Goal: Task Accomplishment & Management: Manage account settings

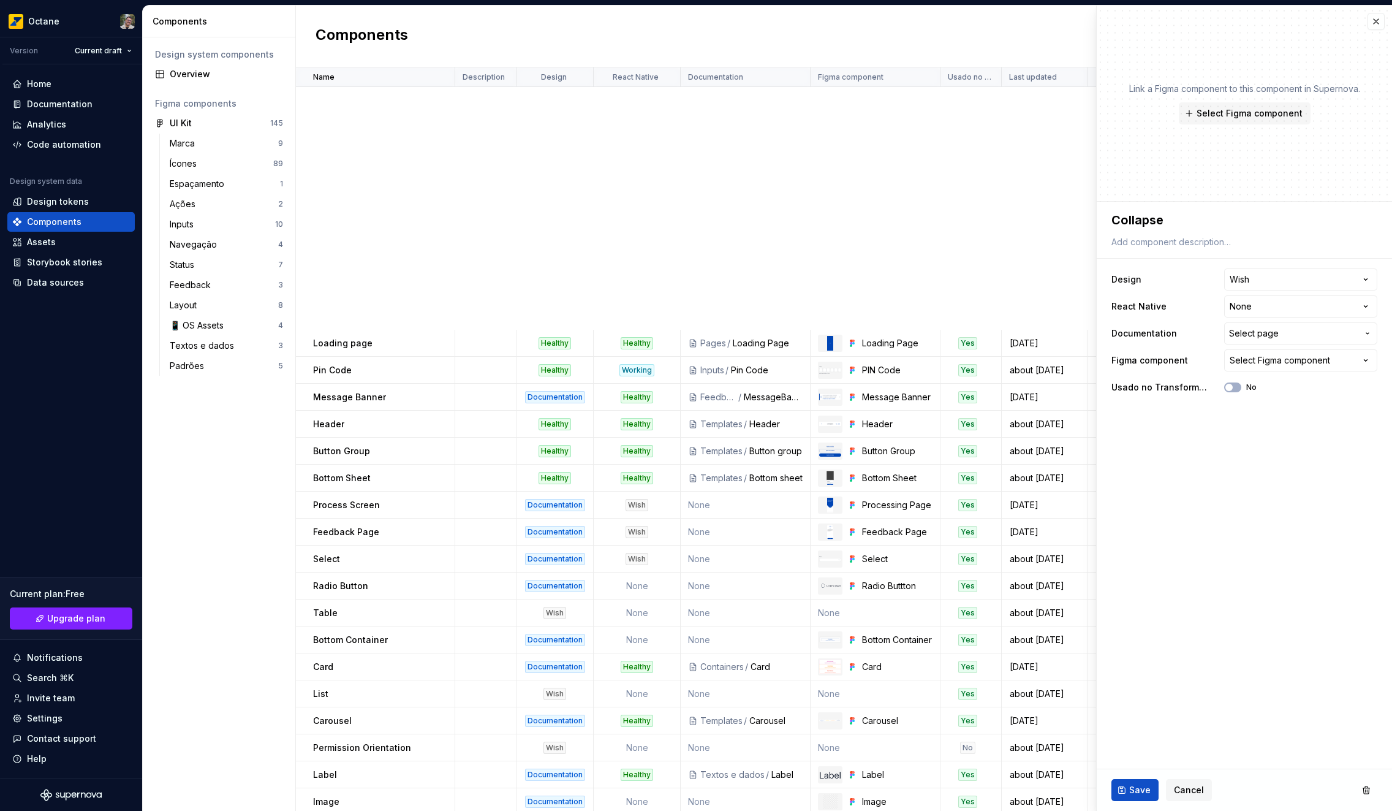
scroll to position [517, 0]
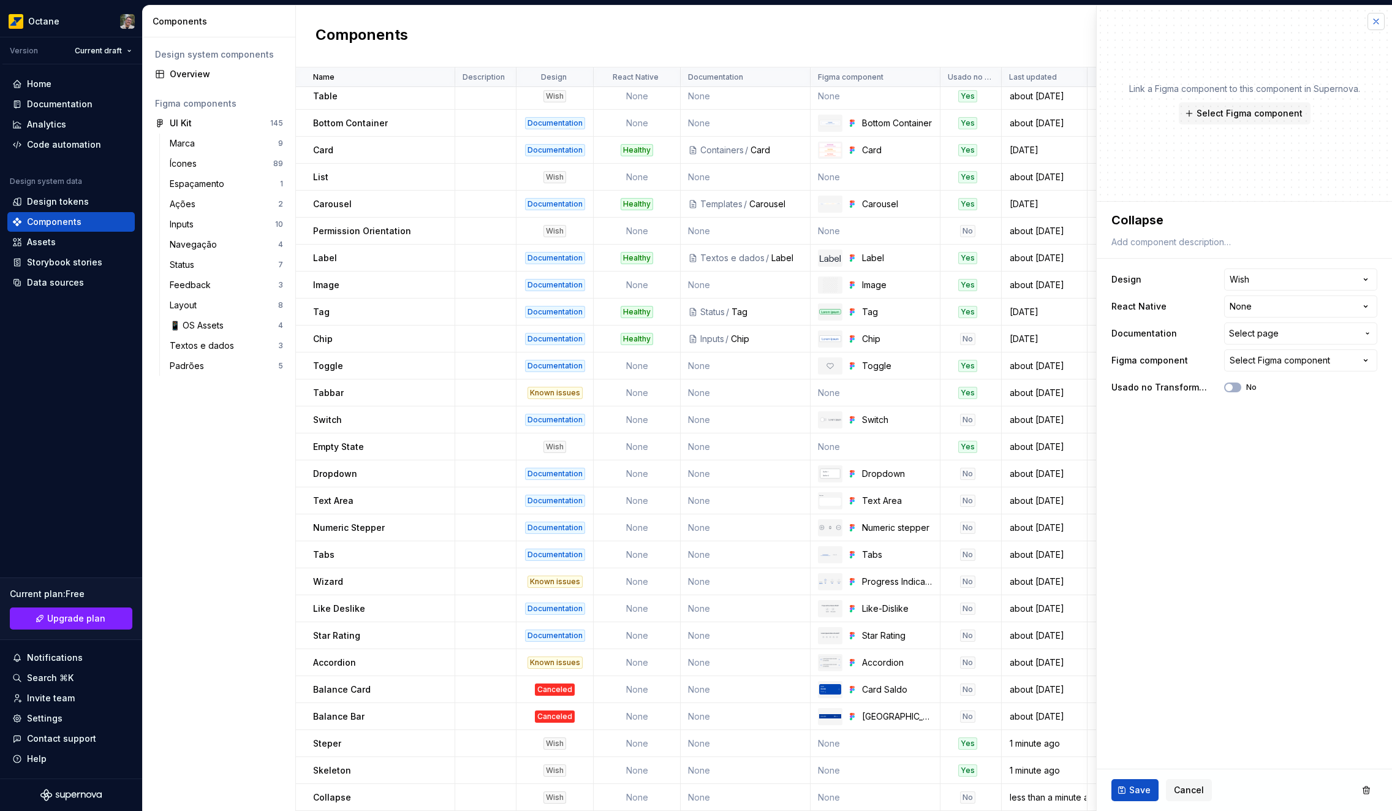
click at [1374, 25] on button "button" at bounding box center [1376, 21] width 17 height 17
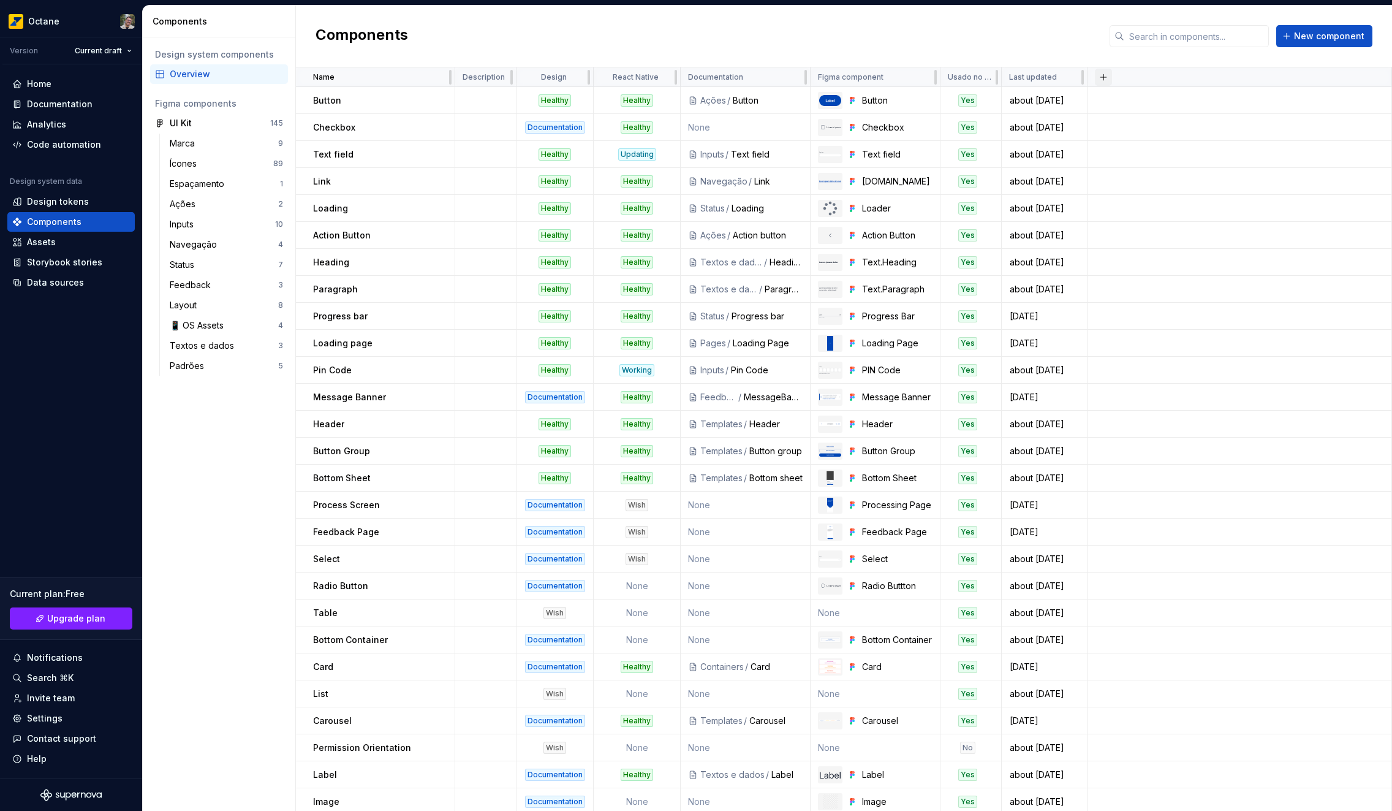
click at [1101, 76] on button "button" at bounding box center [1103, 77] width 17 height 17
click at [1061, 100] on div "New custom property" at bounding box center [1034, 101] width 92 height 12
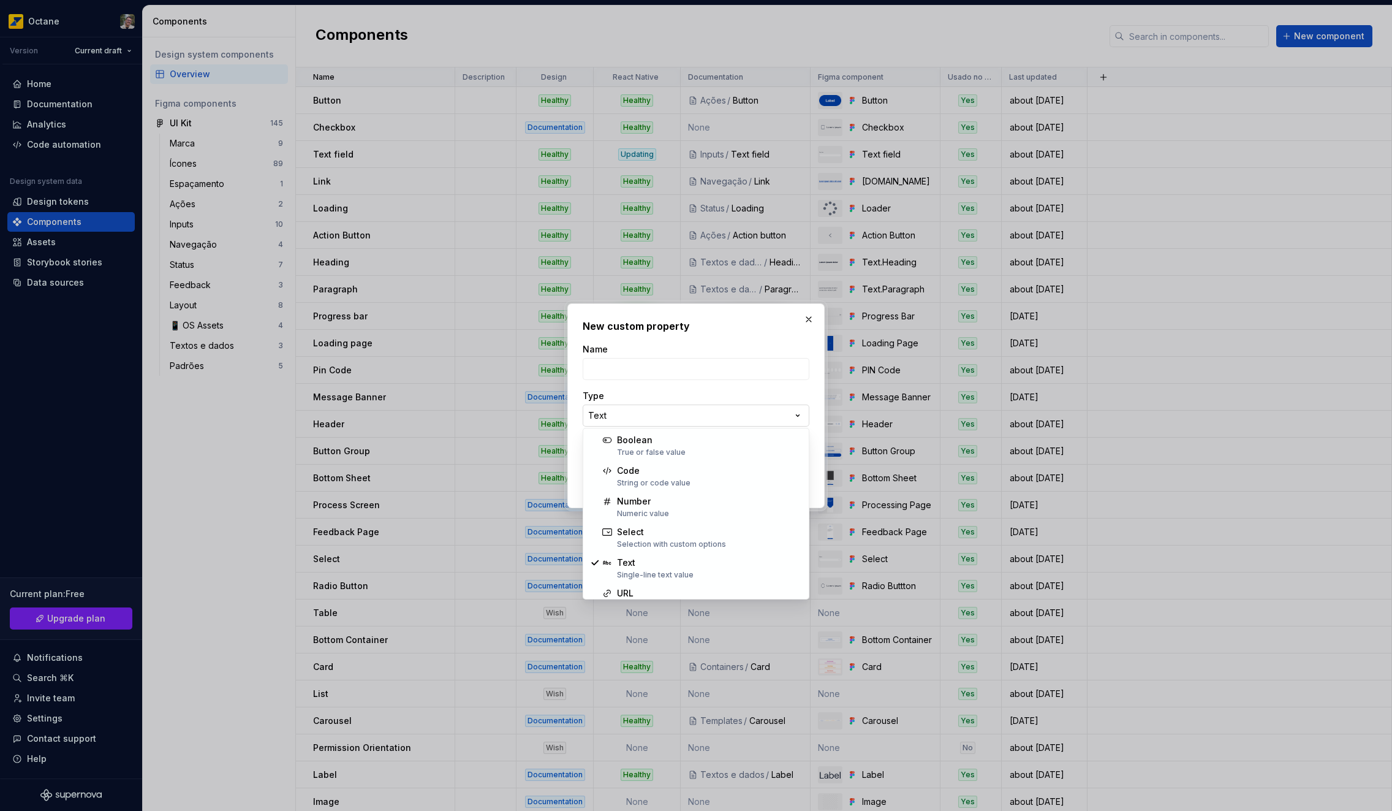
click at [706, 415] on div "**********" at bounding box center [696, 405] width 1392 height 811
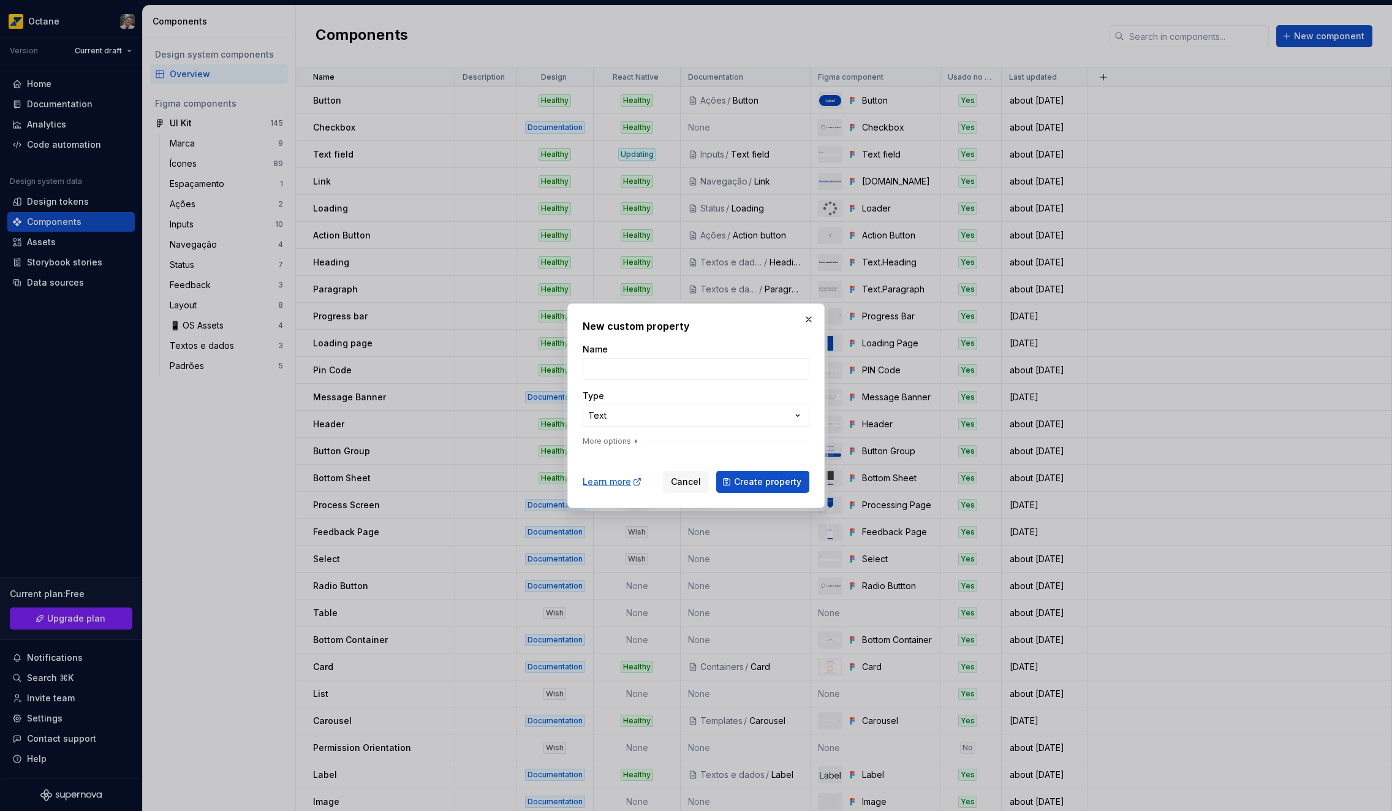
click at [807, 324] on div "**********" at bounding box center [696, 405] width 1392 height 811
click at [809, 320] on button "button" at bounding box center [808, 319] width 17 height 17
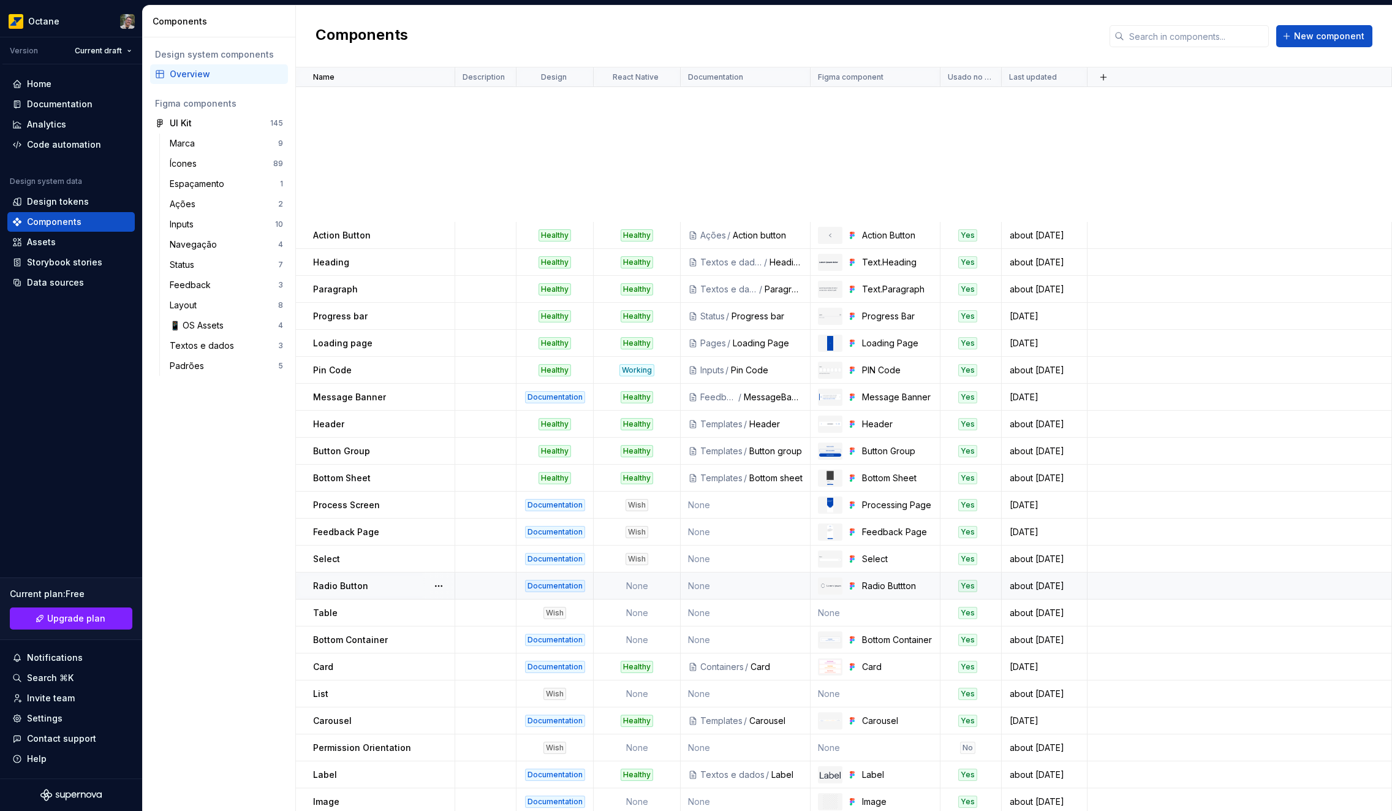
scroll to position [517, 0]
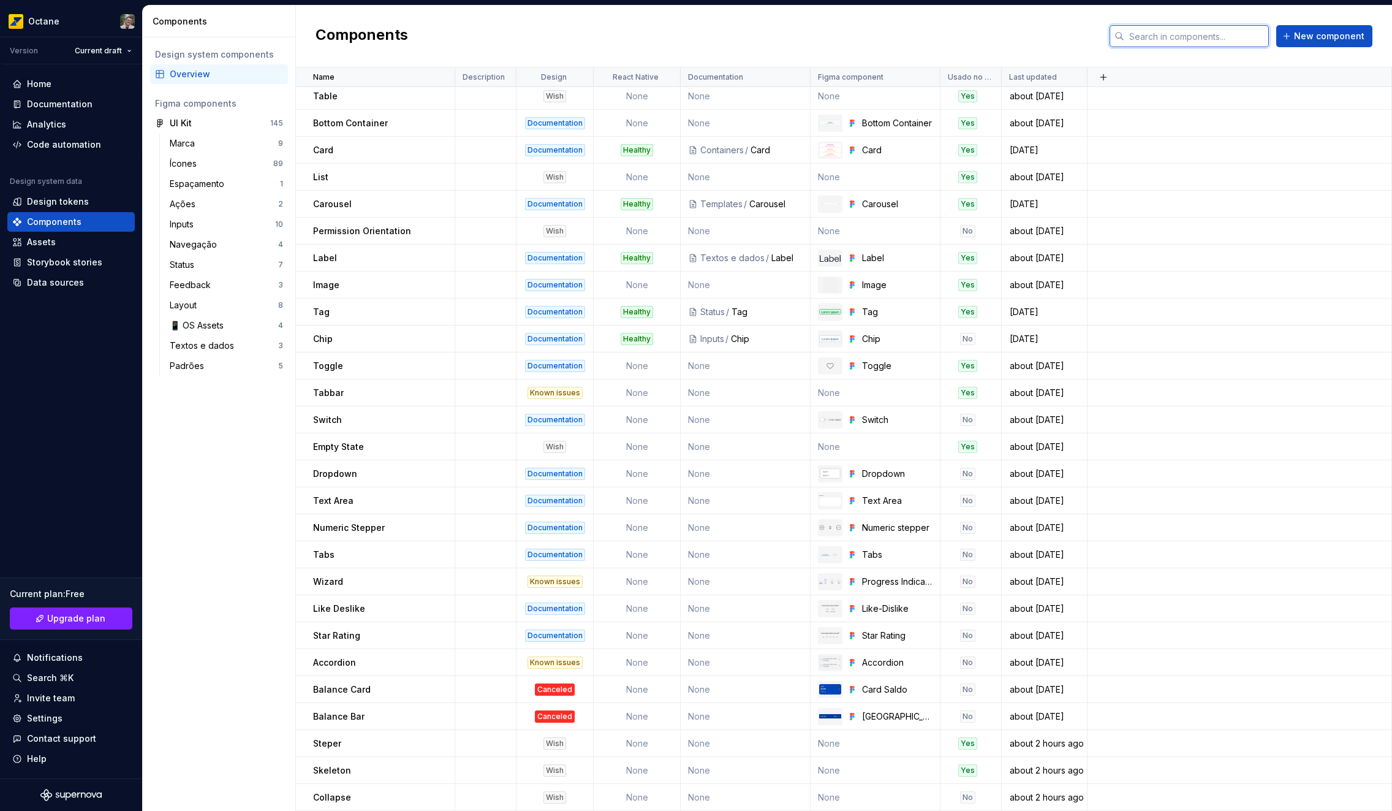
click at [1146, 40] on input "text" at bounding box center [1196, 36] width 145 height 22
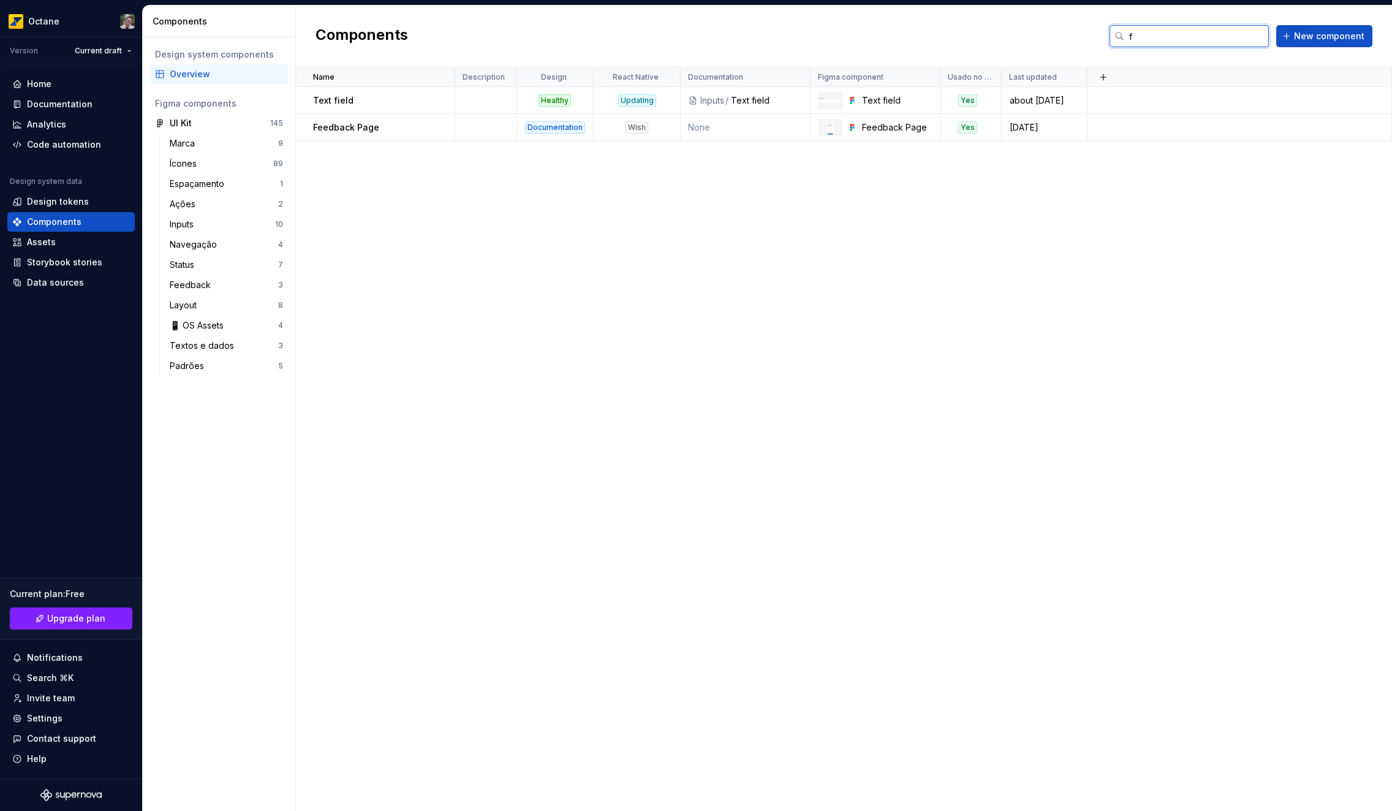
scroll to position [0, 0]
type input "feed"
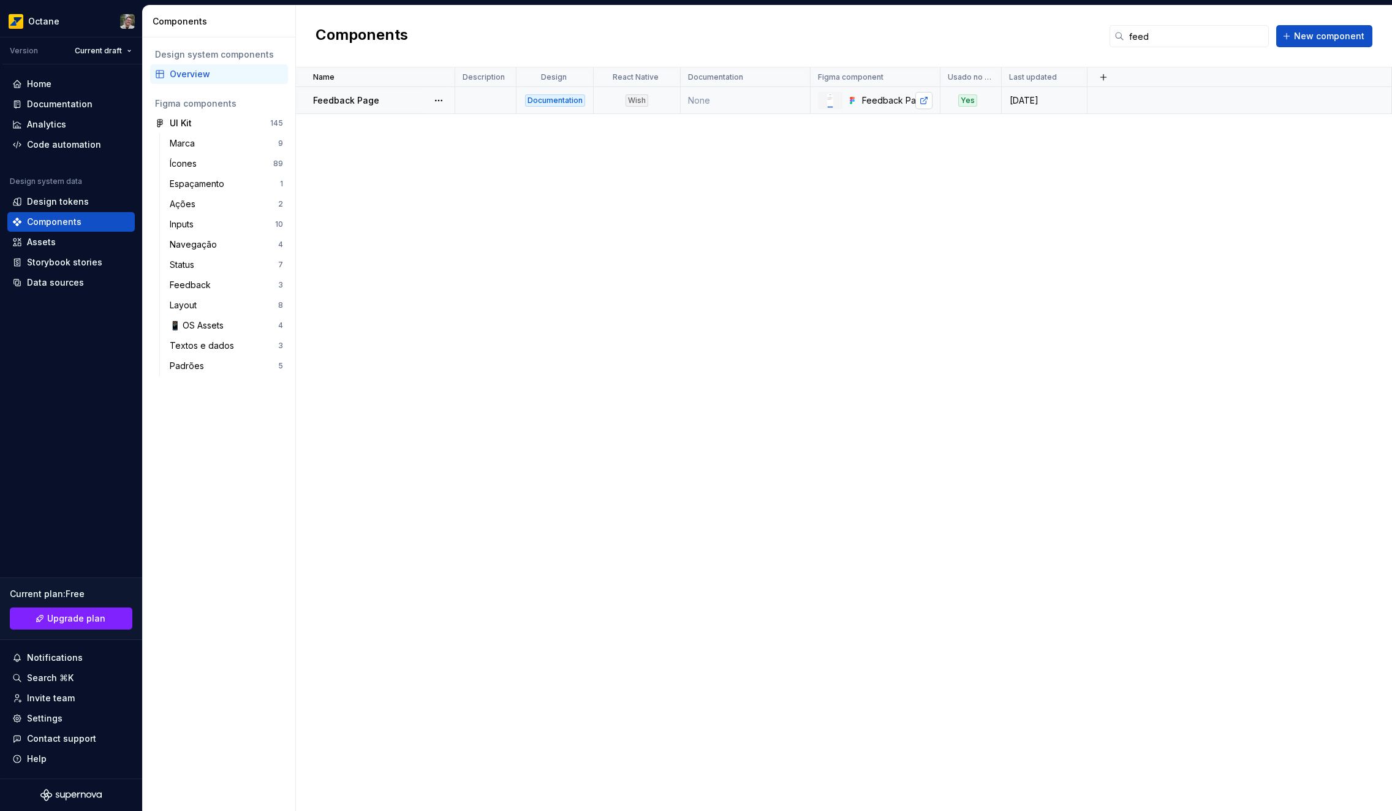
click at [928, 101] on link at bounding box center [923, 100] width 17 height 17
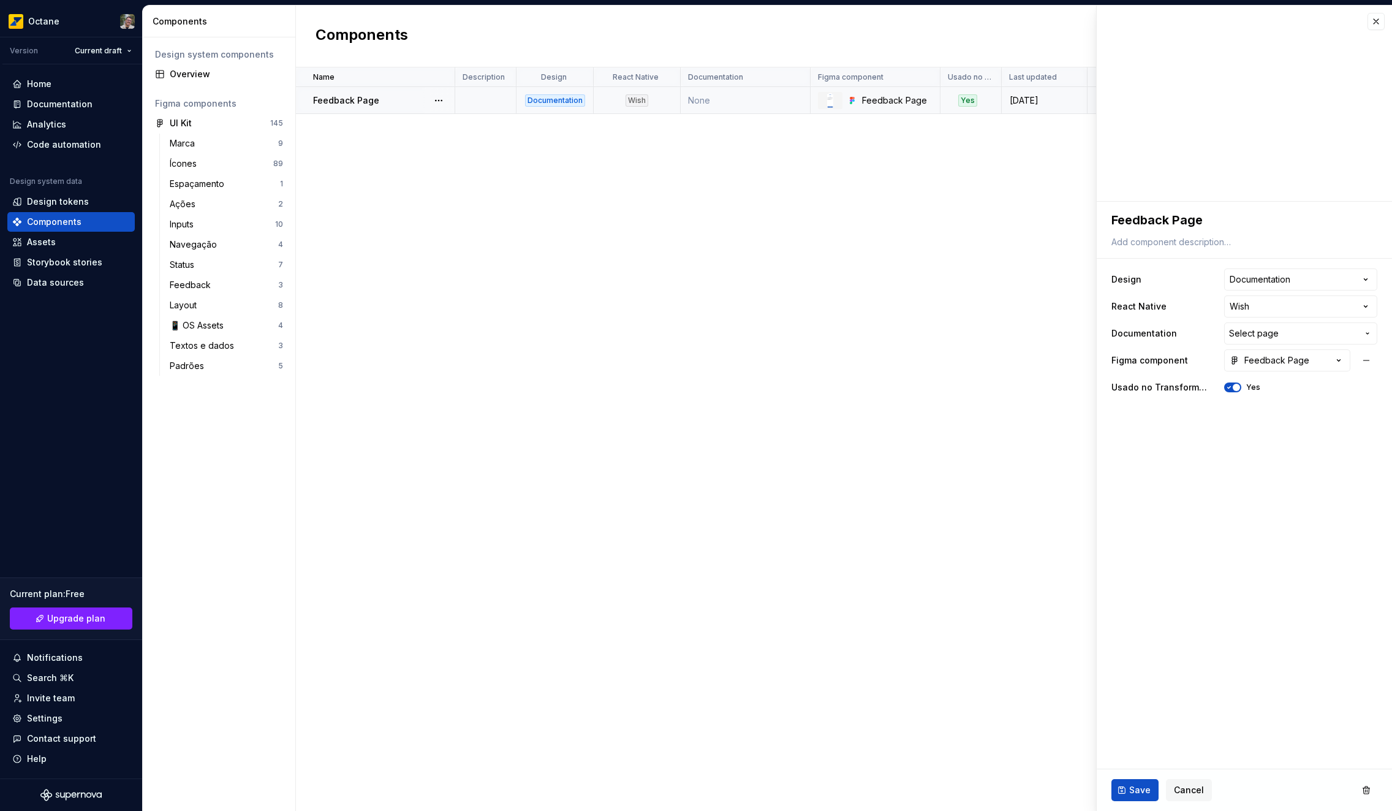
type textarea "*"
click at [1382, 24] on button "button" at bounding box center [1376, 21] width 17 height 17
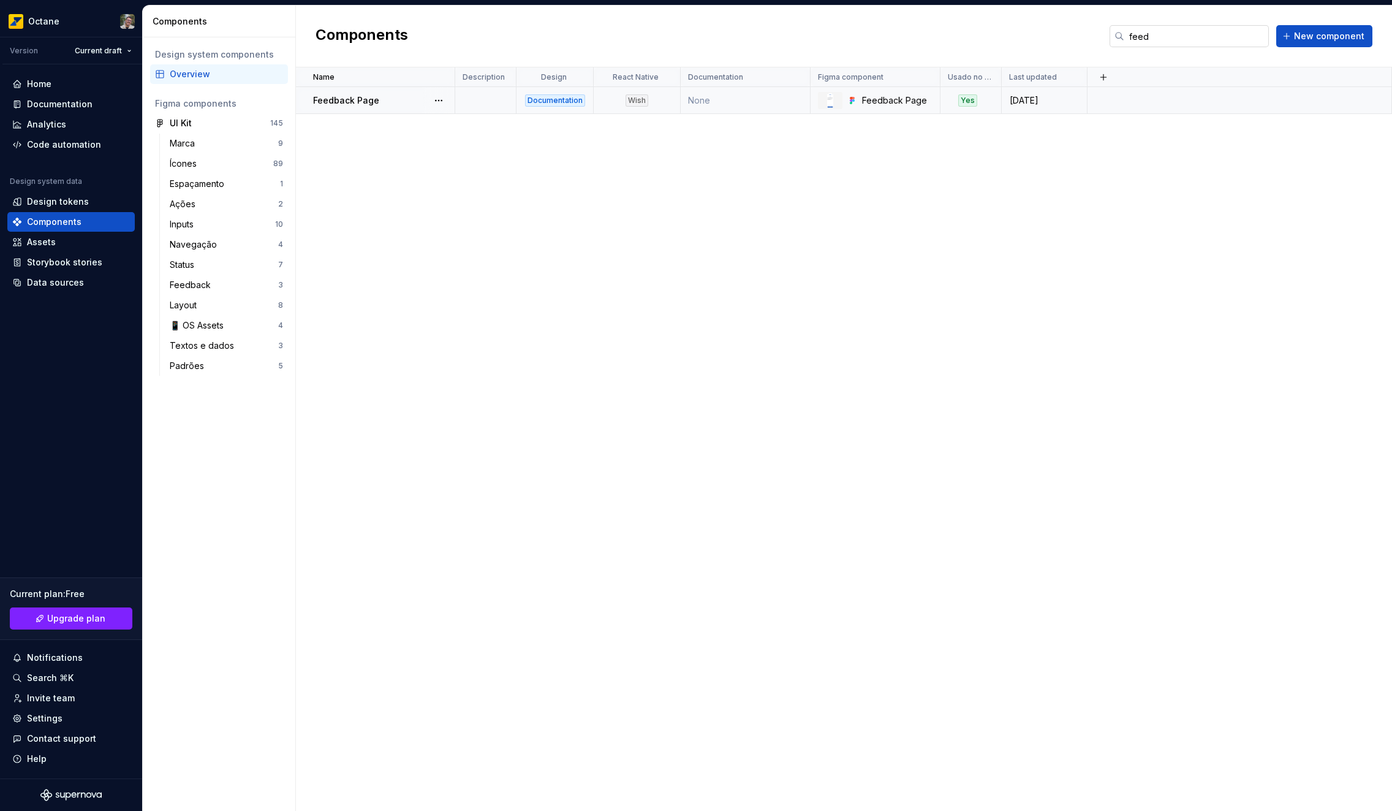
click at [1195, 32] on input "feed" at bounding box center [1196, 36] width 145 height 22
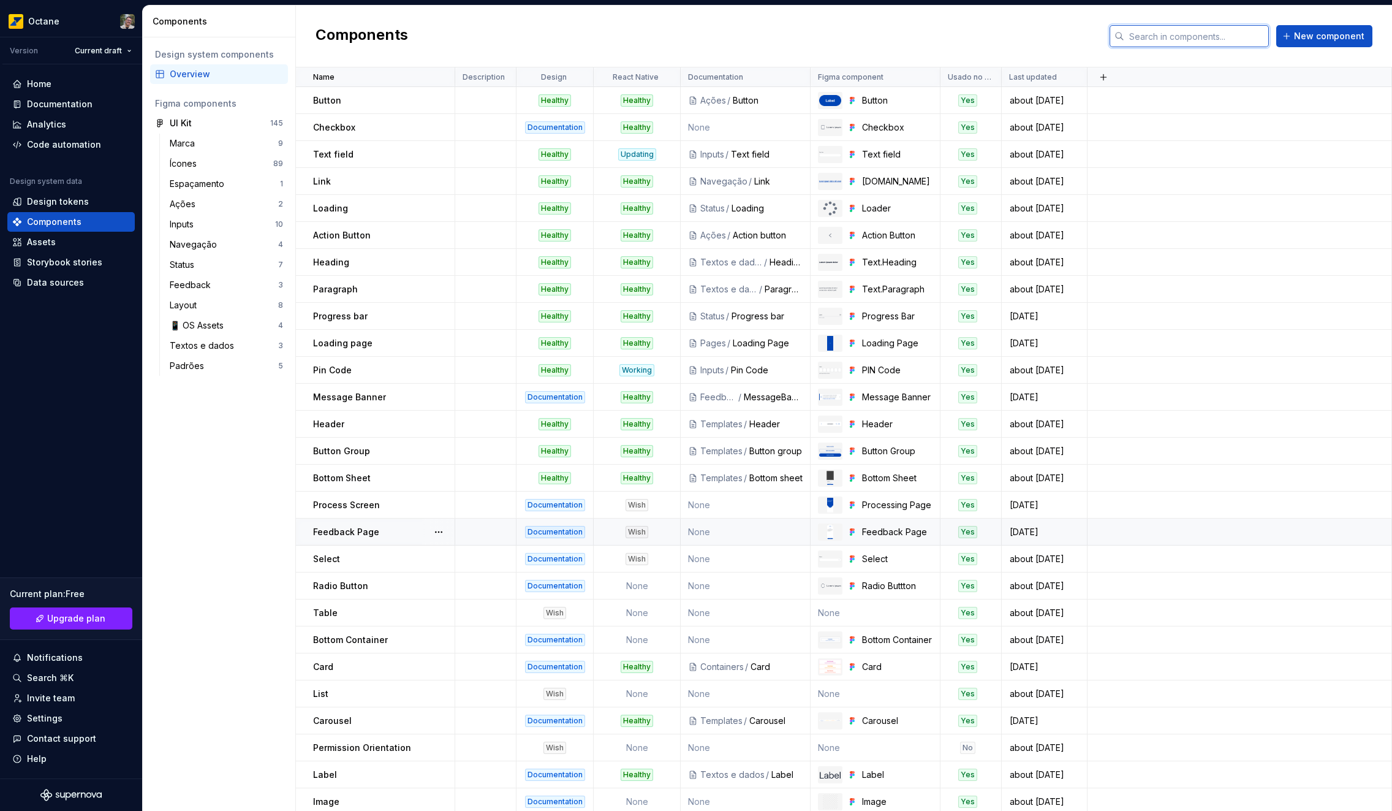
click at [1186, 38] on input "text" at bounding box center [1196, 36] width 145 height 22
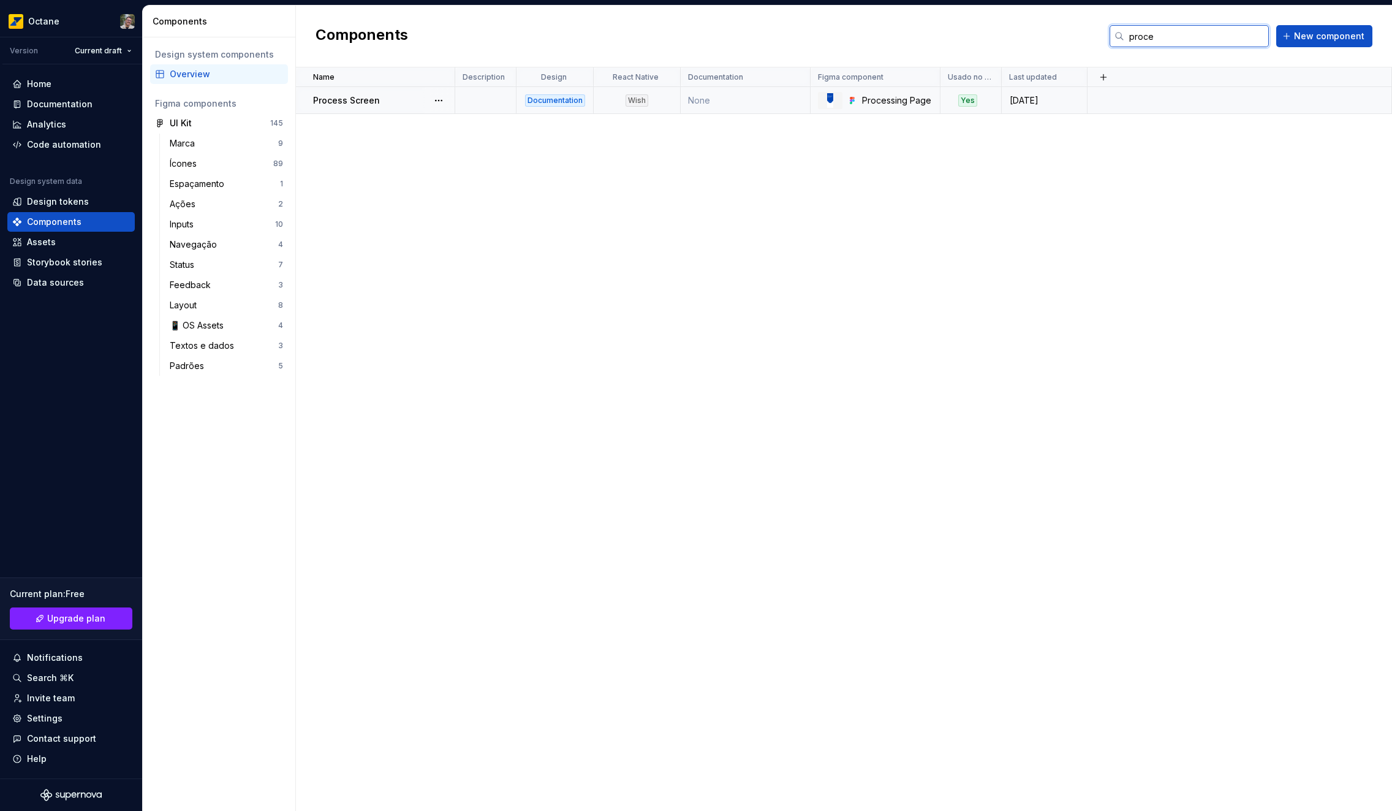
type input "proce"
click at [395, 99] on div "Process Screen" at bounding box center [383, 100] width 141 height 12
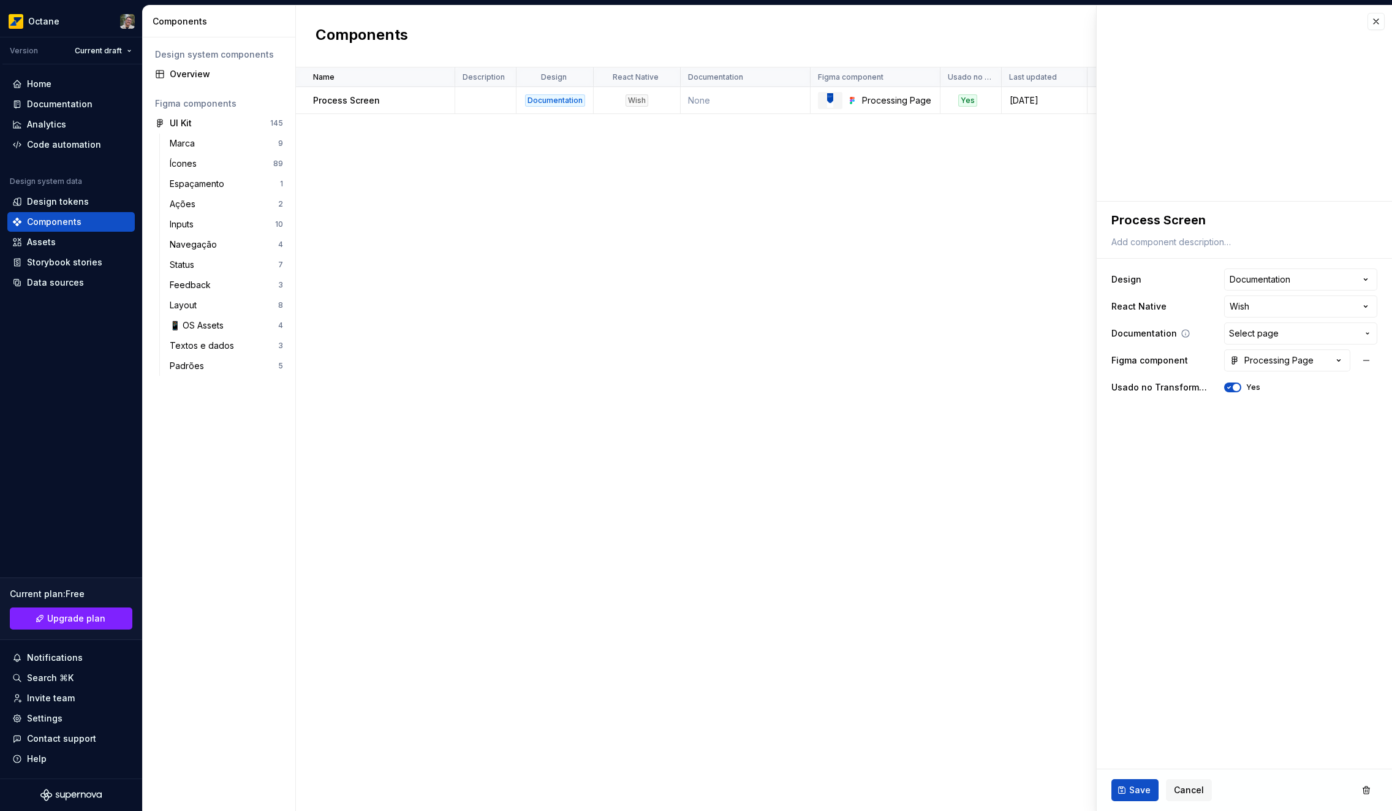
click at [1300, 341] on button "Select page" at bounding box center [1300, 333] width 153 height 22
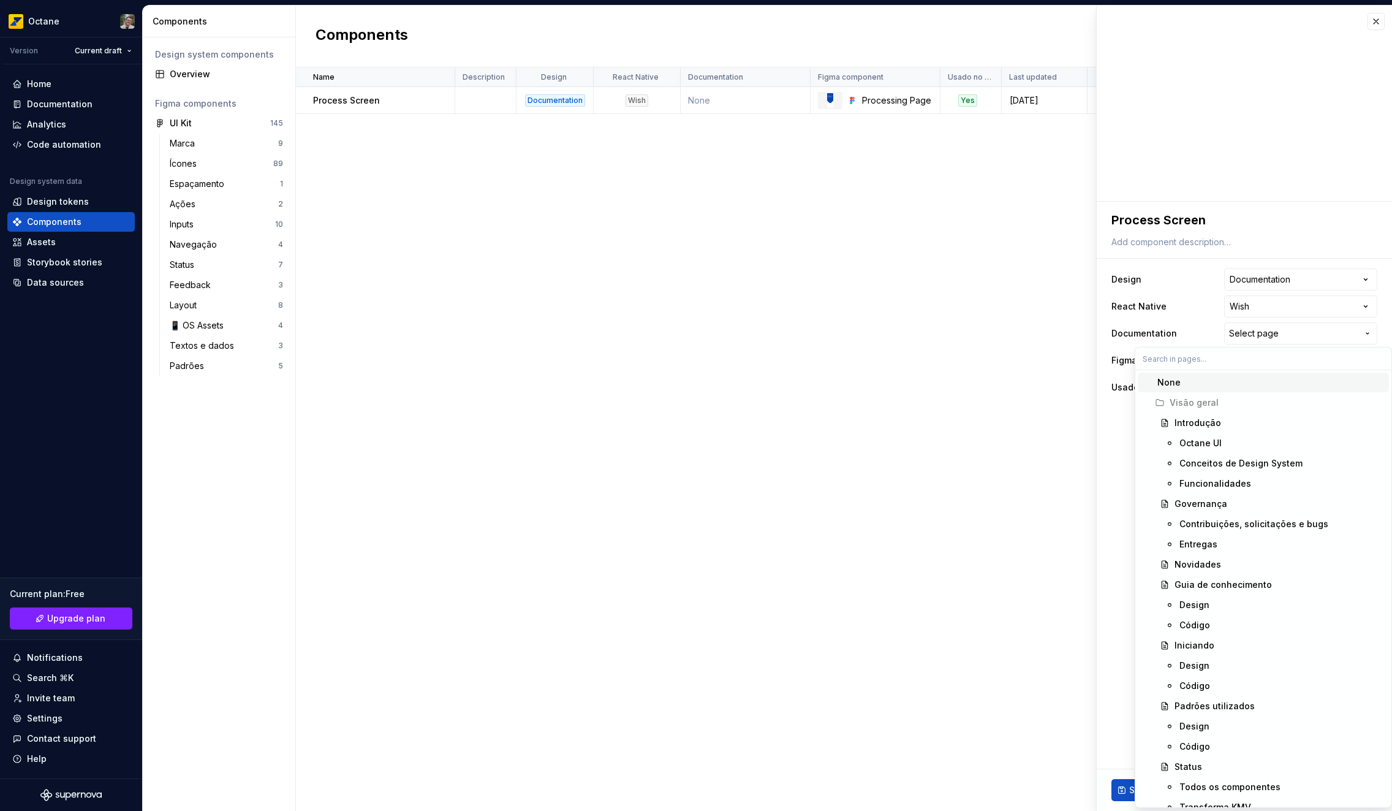
type textarea "*"
click at [1285, 339] on html "**********" at bounding box center [696, 405] width 1392 height 811
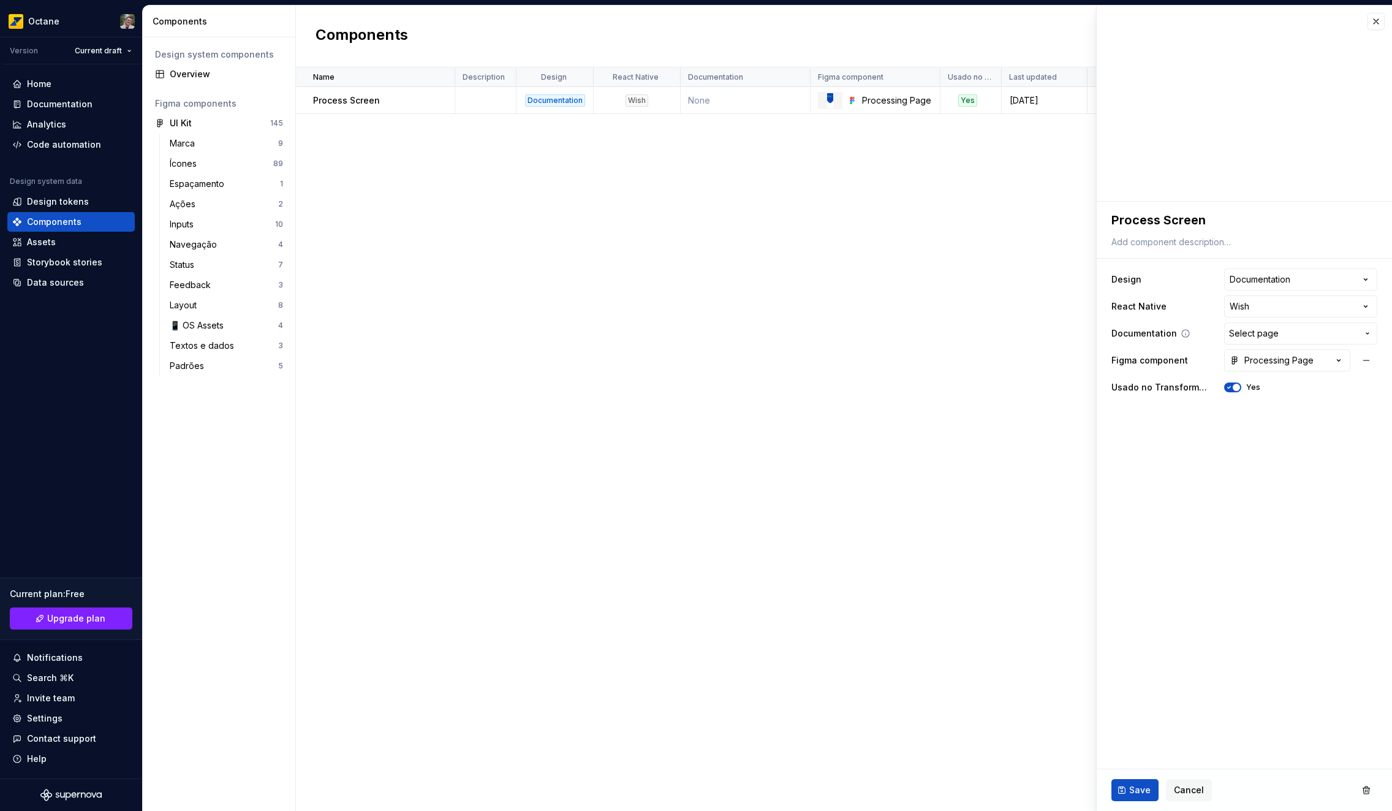
click at [1278, 334] on span "Select page" at bounding box center [1293, 333] width 129 height 12
type input "proc"
click at [1260, 393] on span "Proc ess Page" at bounding box center [1263, 403] width 251 height 20
type textarea "*"
click at [1268, 299] on html "**********" at bounding box center [696, 405] width 1392 height 811
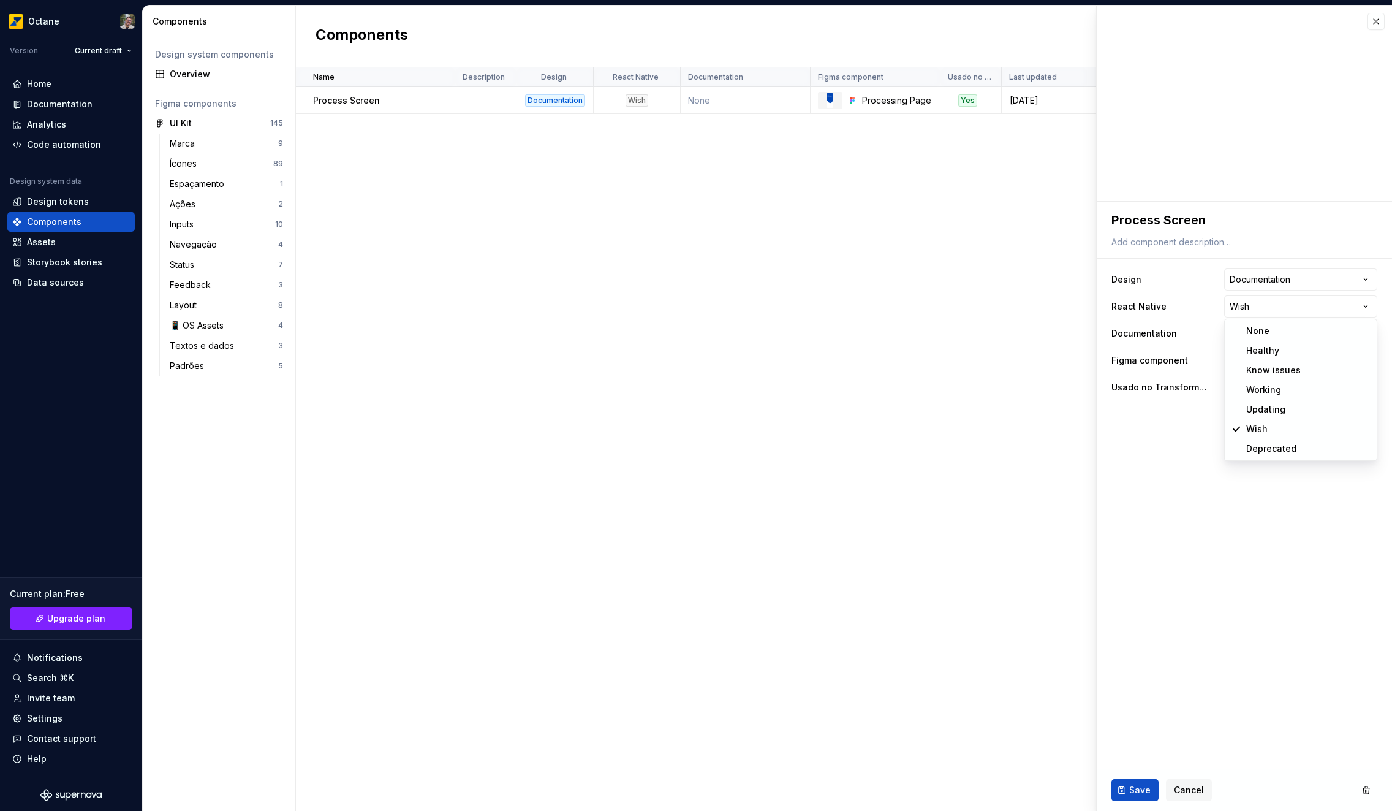
select select "**********"
click at [1133, 787] on span "Save" at bounding box center [1139, 790] width 21 height 12
type textarea "*"
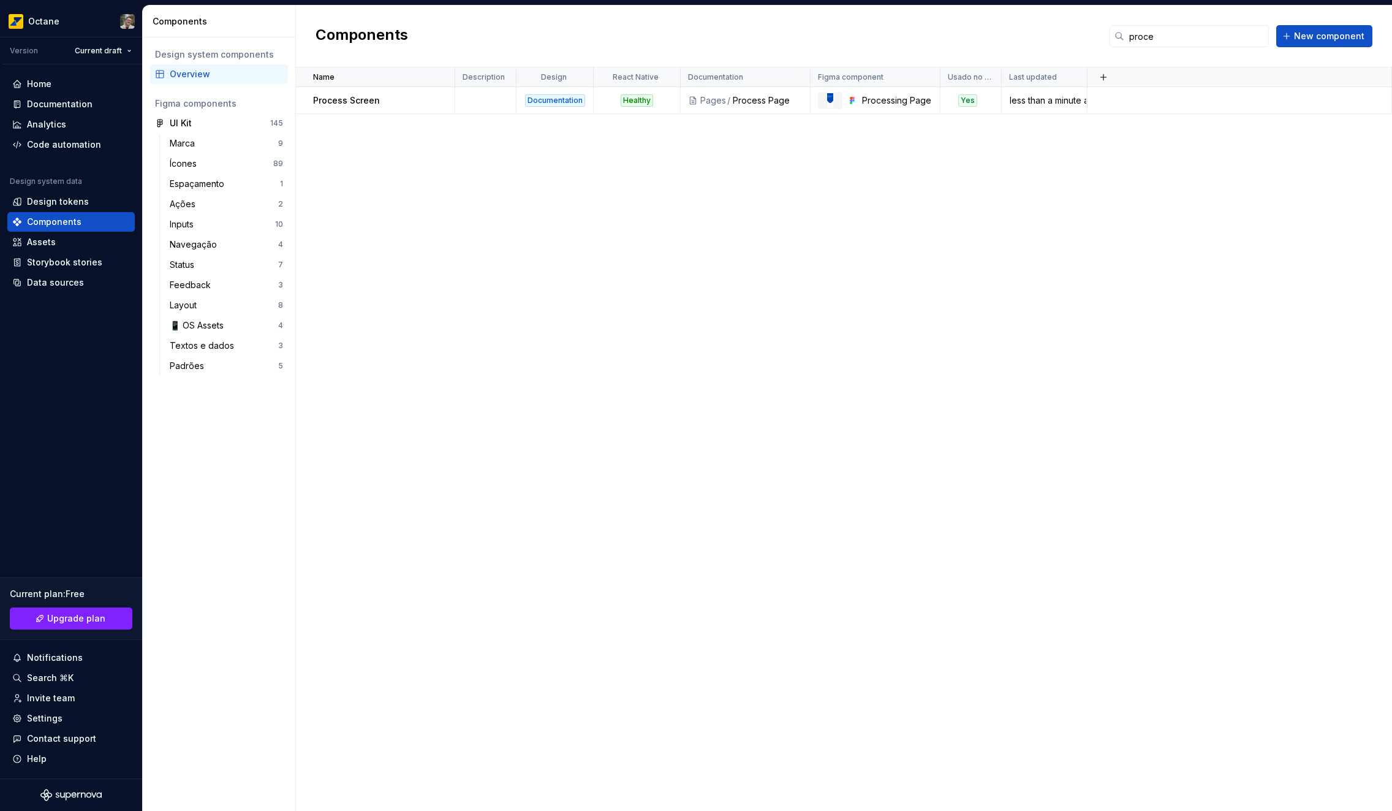
click at [1187, 23] on div "Components proce New component" at bounding box center [844, 37] width 1096 height 62
click at [1186, 31] on input "proce" at bounding box center [1196, 36] width 145 height 22
click at [1181, 37] on input "page" at bounding box center [1196, 36] width 145 height 22
type input "progr"
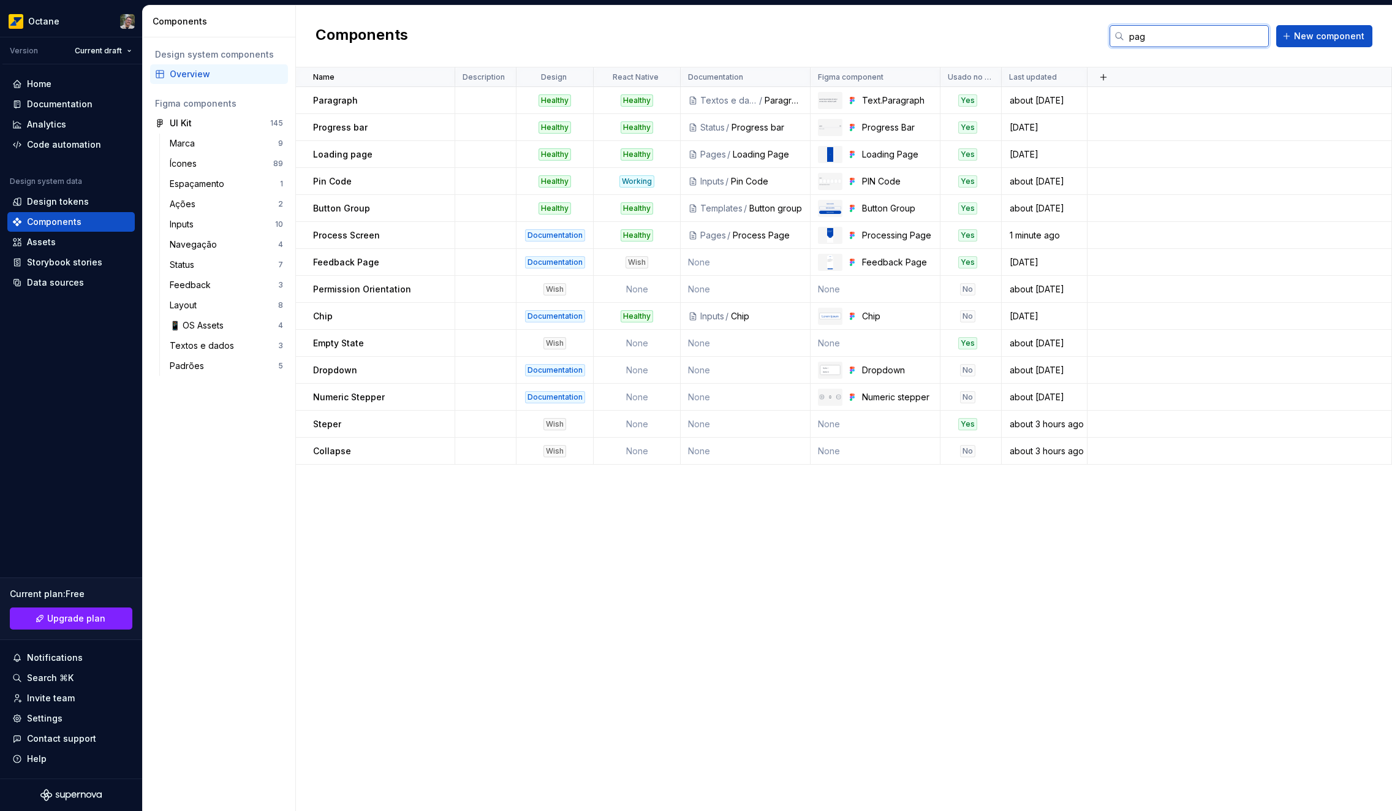
type input "page"
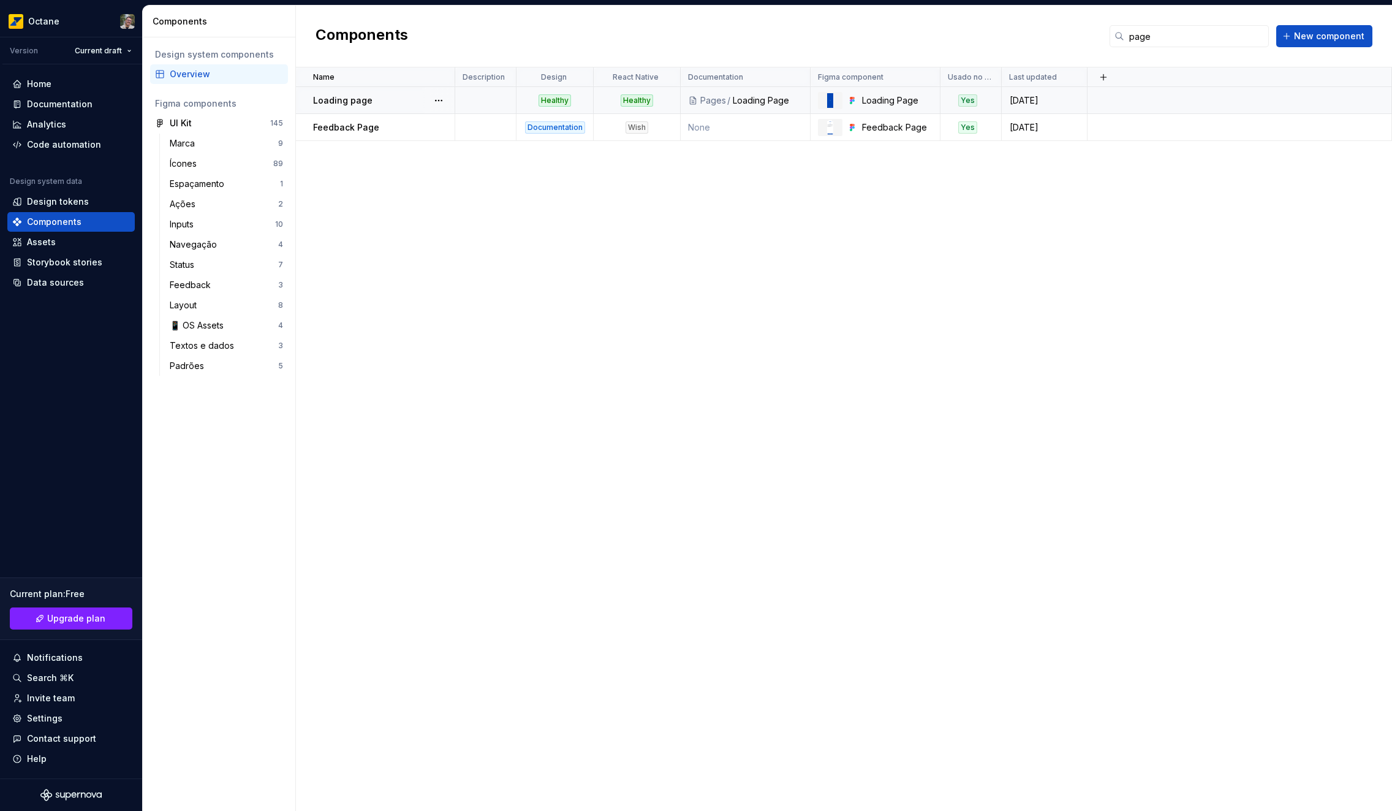
click at [409, 112] on td "Loading page" at bounding box center [375, 100] width 159 height 27
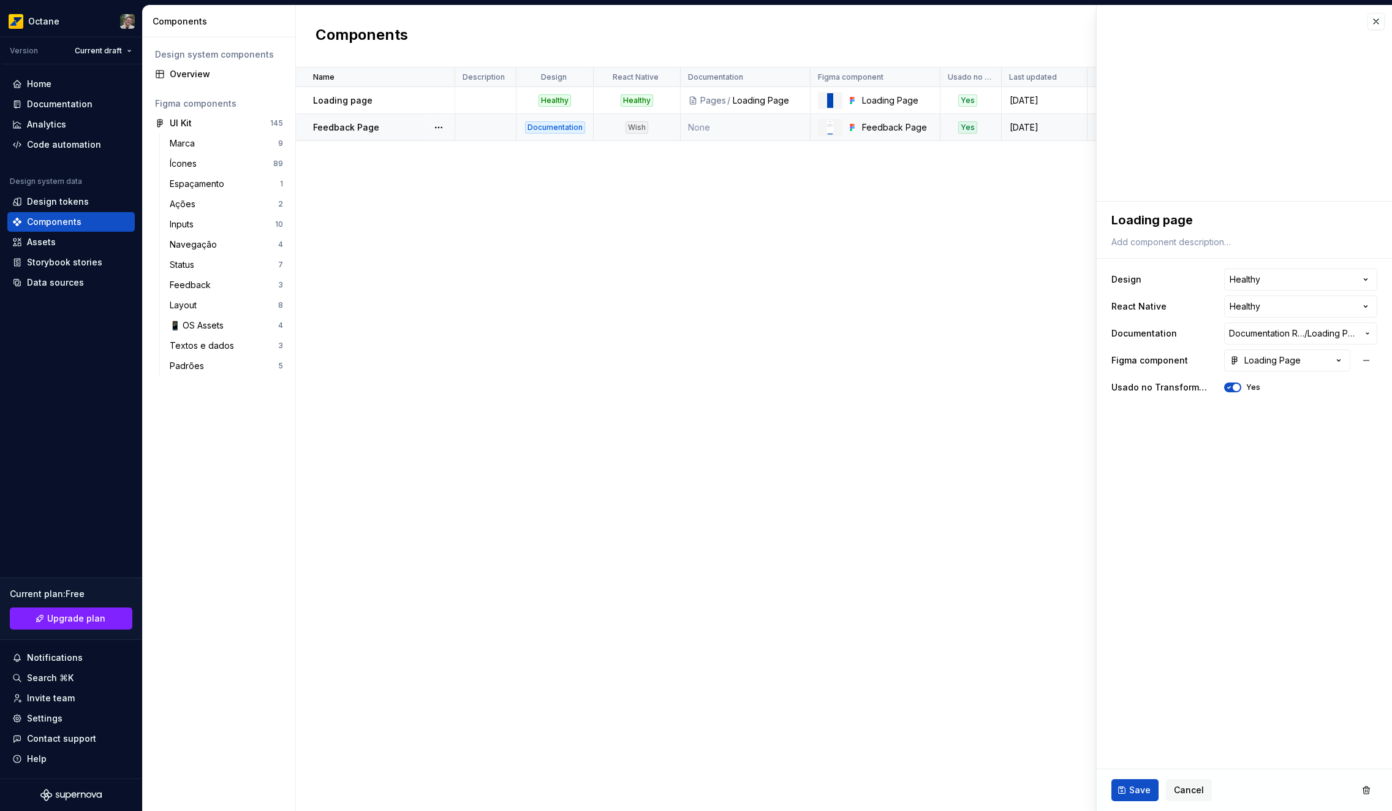
click at [760, 128] on td "None" at bounding box center [746, 127] width 130 height 27
type textarea "*"
click at [1372, 17] on button "button" at bounding box center [1376, 21] width 17 height 17
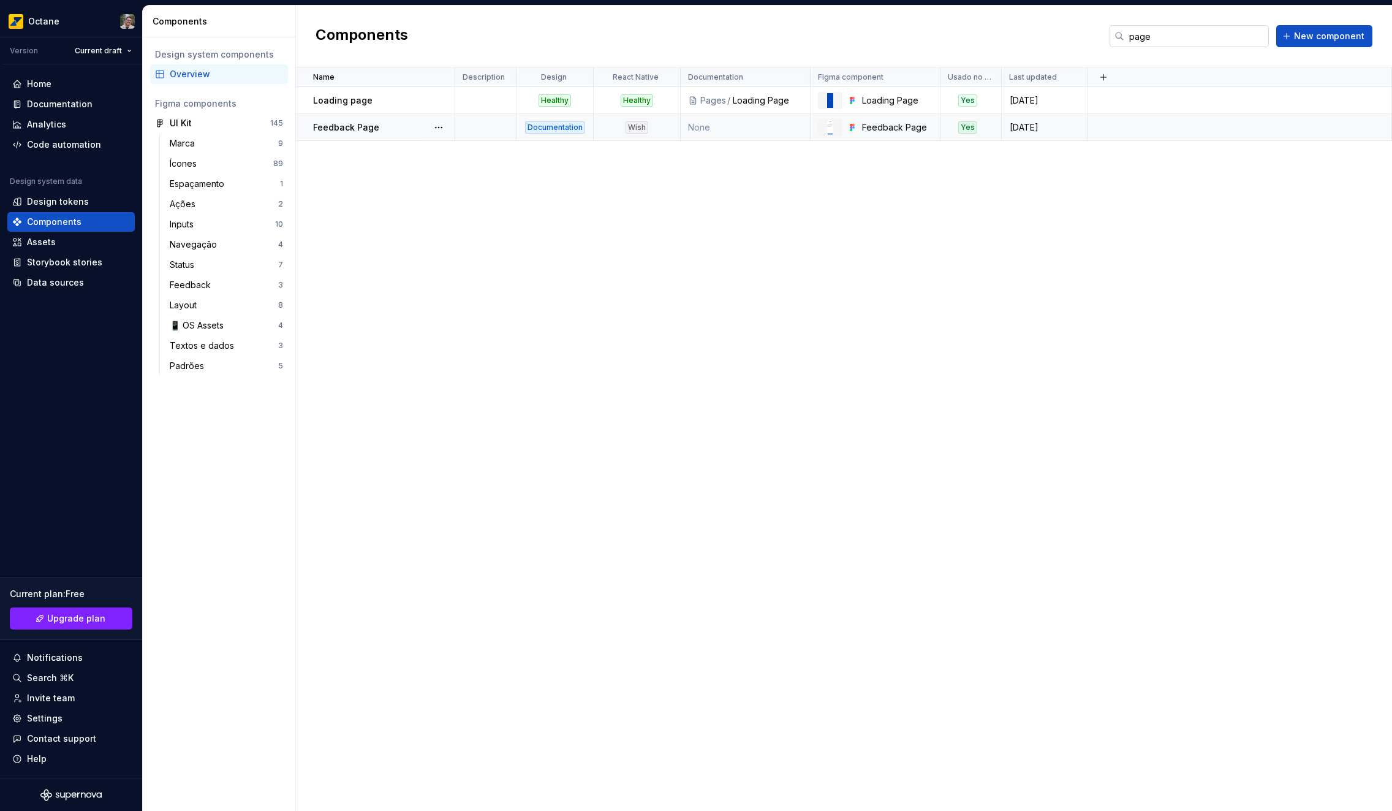
click at [1164, 33] on input "page" at bounding box center [1196, 36] width 145 height 22
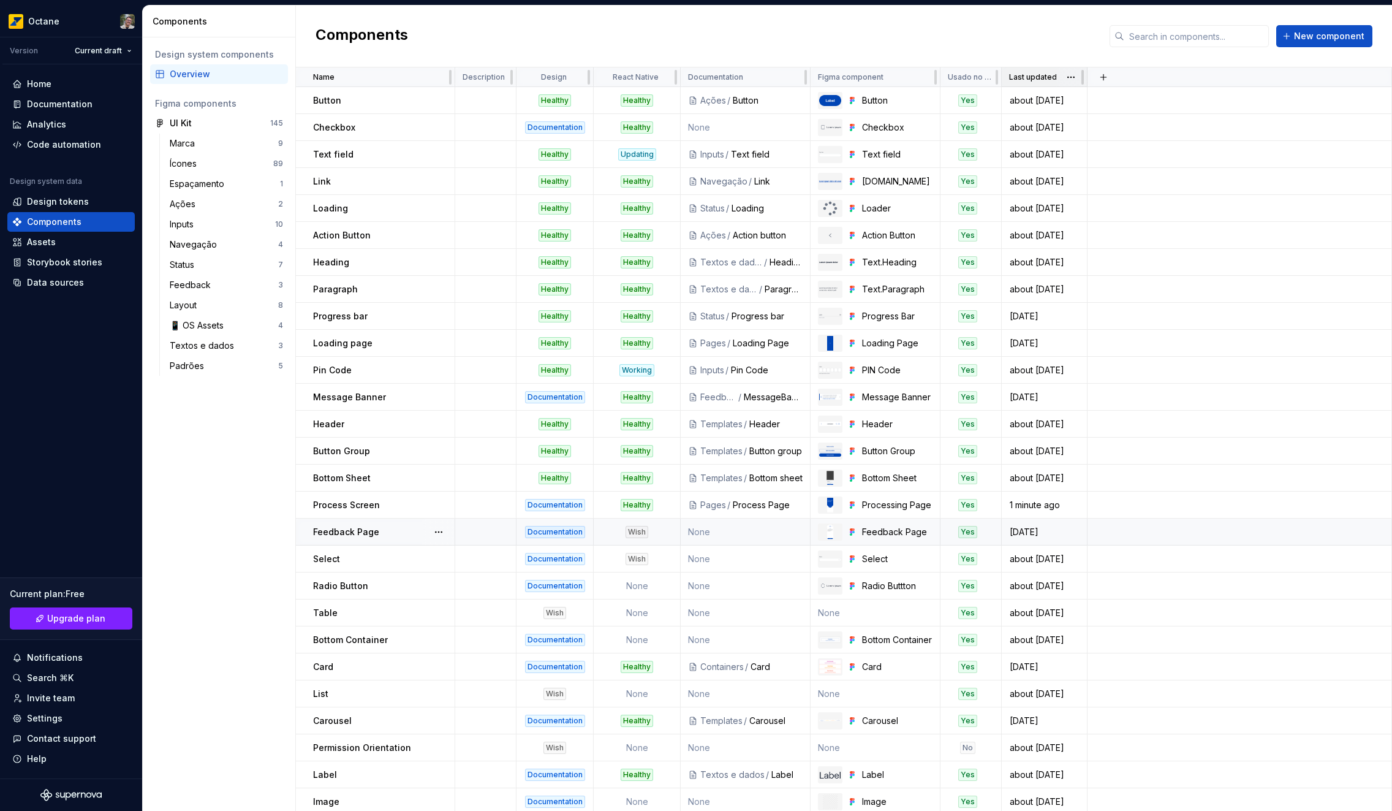
click at [1040, 80] on p "Last updated" at bounding box center [1033, 77] width 48 height 10
click at [1068, 75] on html "Octane Version Current draft Home Documentation Analytics Code automation Desig…" at bounding box center [696, 405] width 1392 height 811
click at [1092, 157] on div "Sort descending" at bounding box center [1125, 160] width 80 height 12
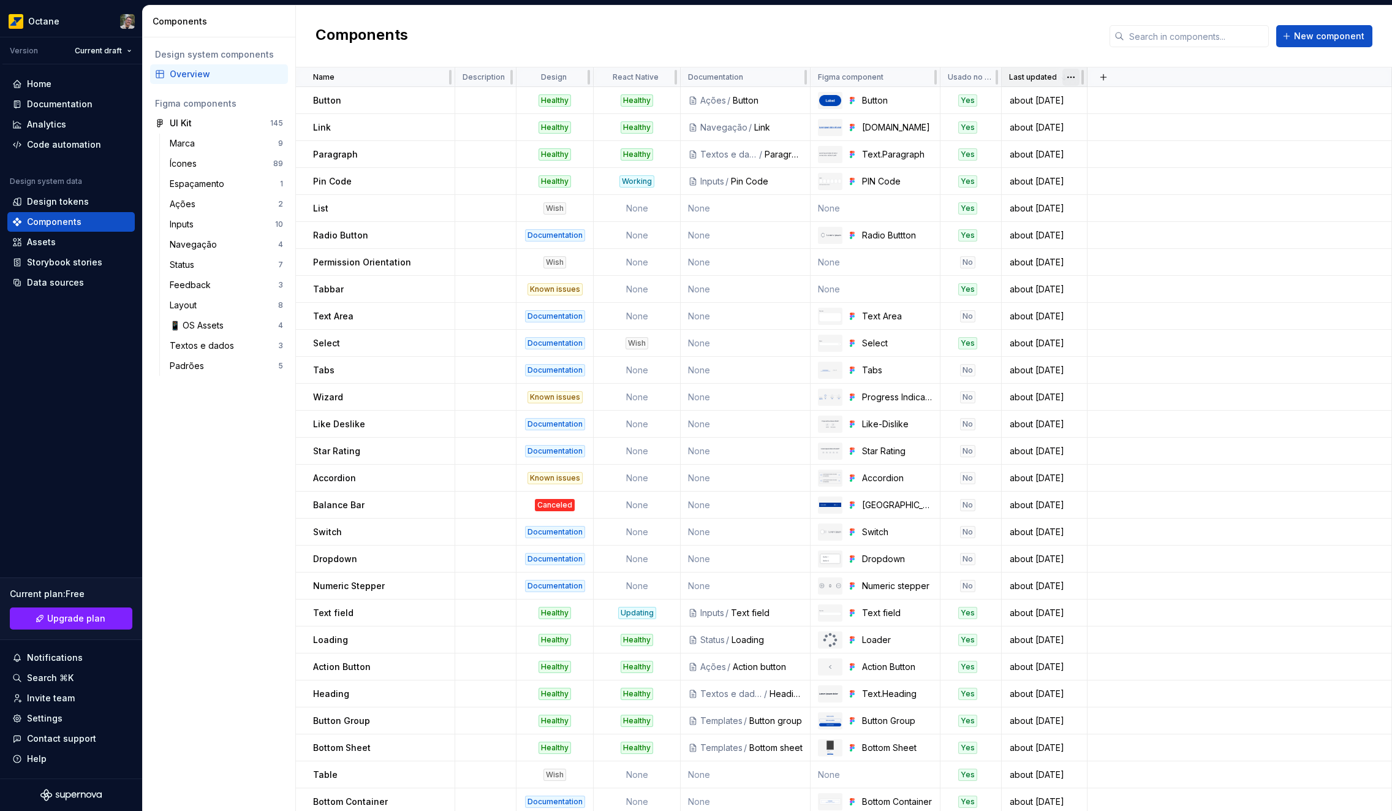
click at [1068, 79] on html "Octane Version Current draft Home Documentation Analytics Code automation Desig…" at bounding box center [696, 405] width 1392 height 811
click at [1109, 145] on div "Sort ascending" at bounding box center [1125, 140] width 80 height 12
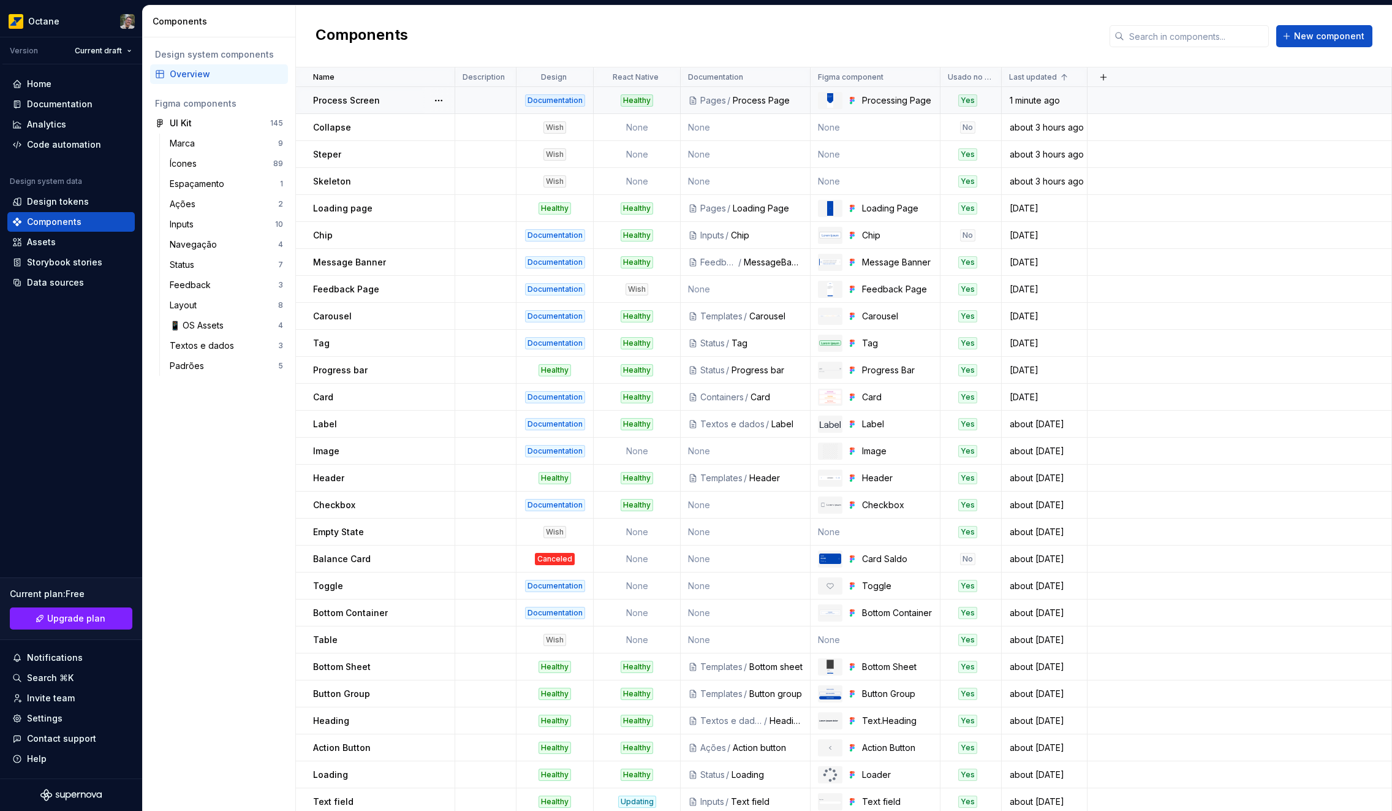
click at [786, 107] on td "Pages / Process Page" at bounding box center [746, 100] width 130 height 27
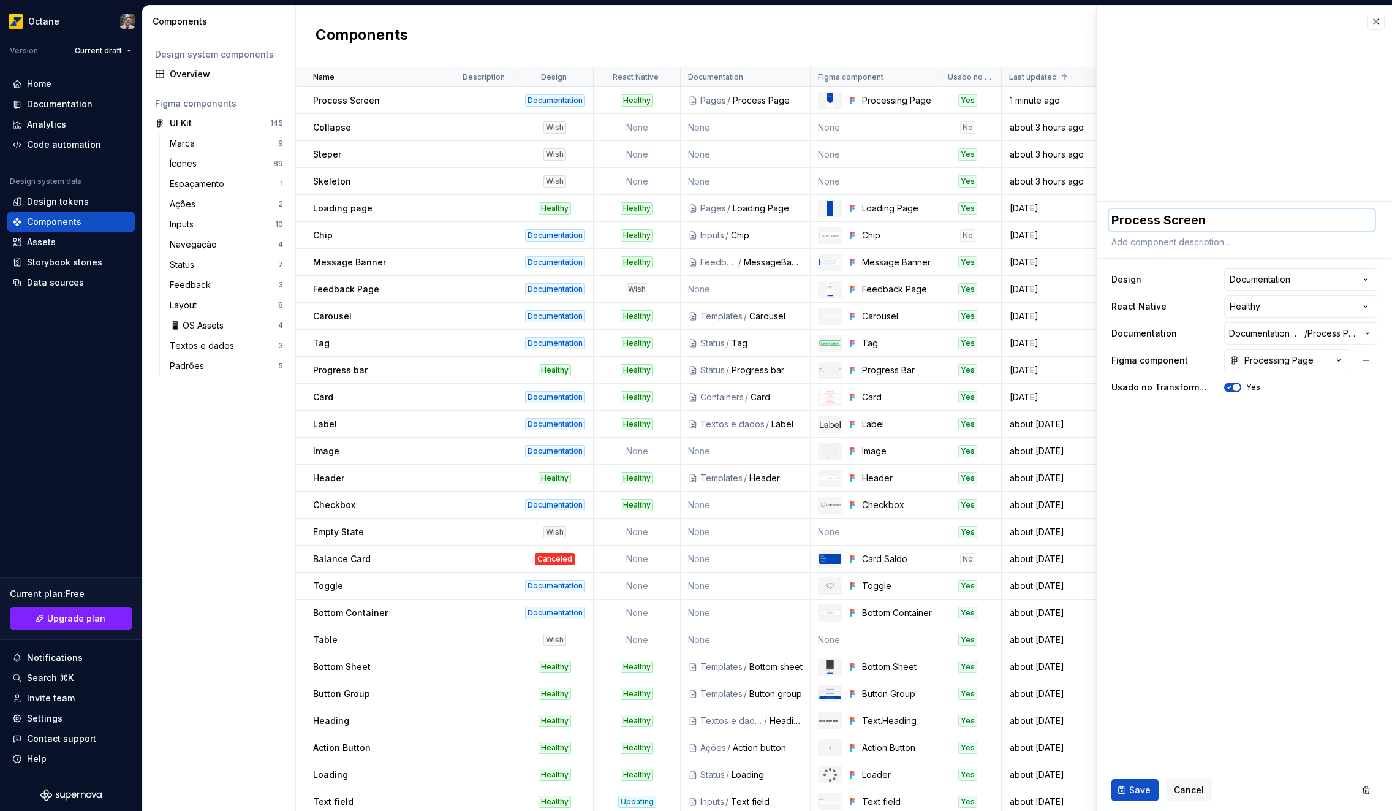
click at [1191, 213] on textarea "Process Screen" at bounding box center [1242, 220] width 266 height 22
click at [1192, 219] on textarea "Process Screen" at bounding box center [1242, 220] width 266 height 22
type textarea "*"
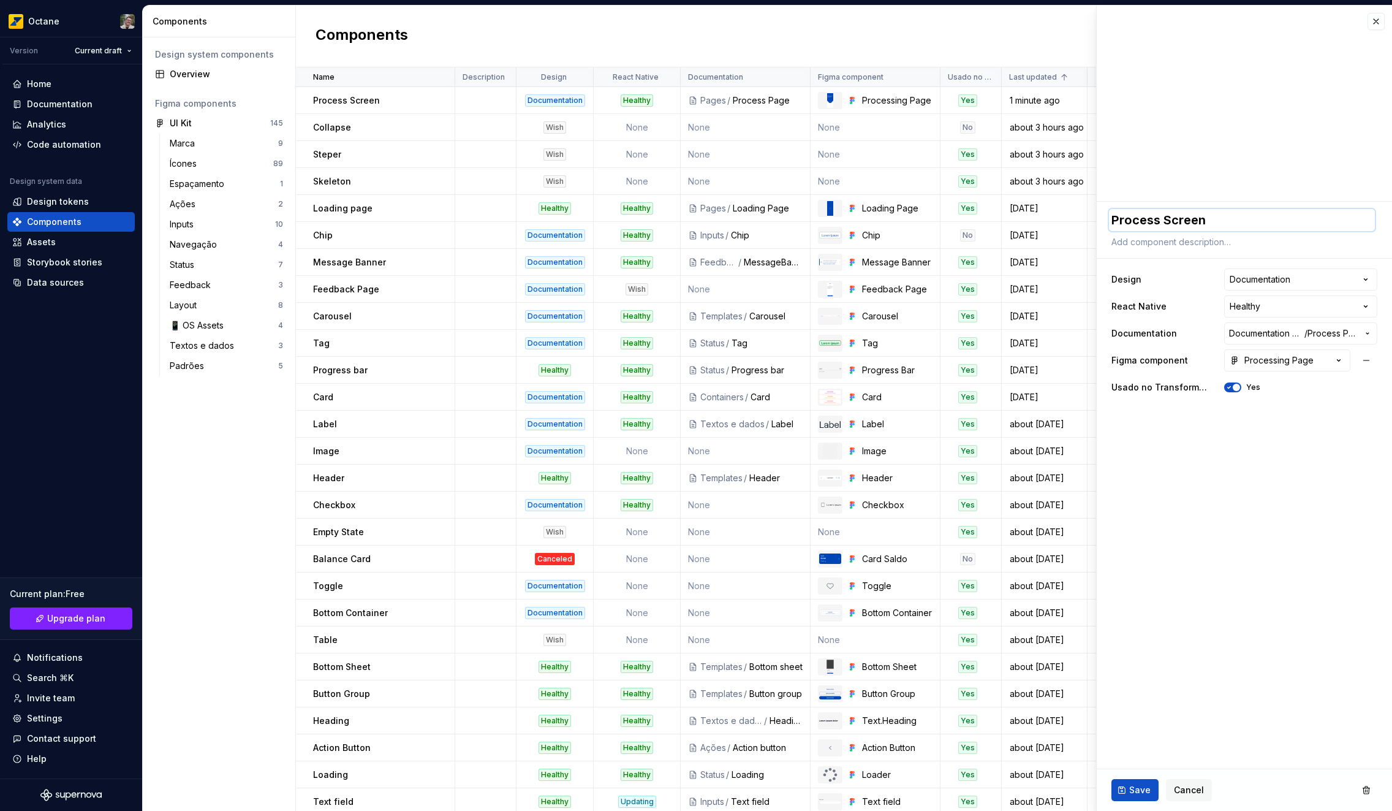
type textarea "Process P"
type textarea "*"
type textarea "Process Pa"
type textarea "*"
type textarea "Process Pag"
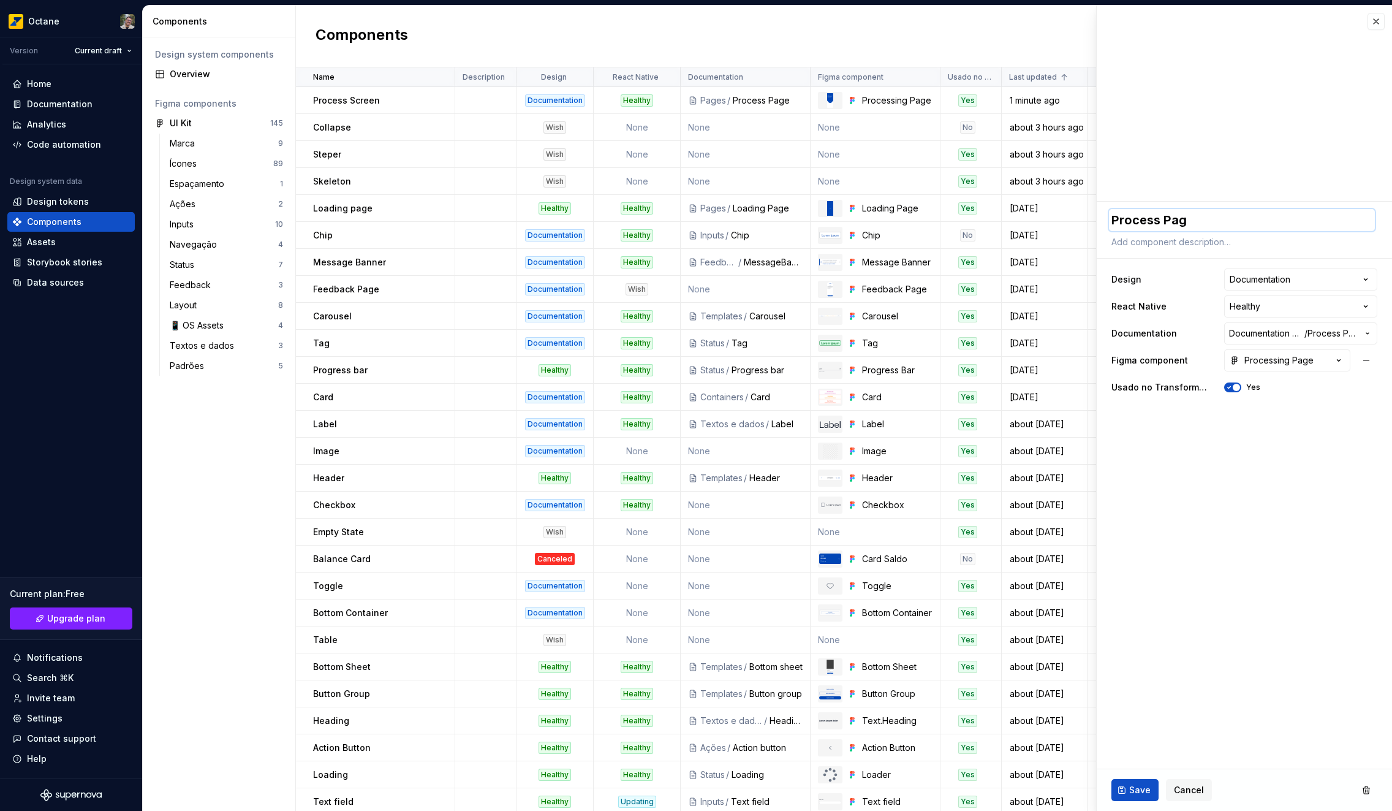
type textarea "*"
type textarea "Process Page"
click at [1301, 541] on fieldset "**********" at bounding box center [1244, 506] width 295 height 609
click at [1374, 24] on button "button" at bounding box center [1376, 21] width 17 height 17
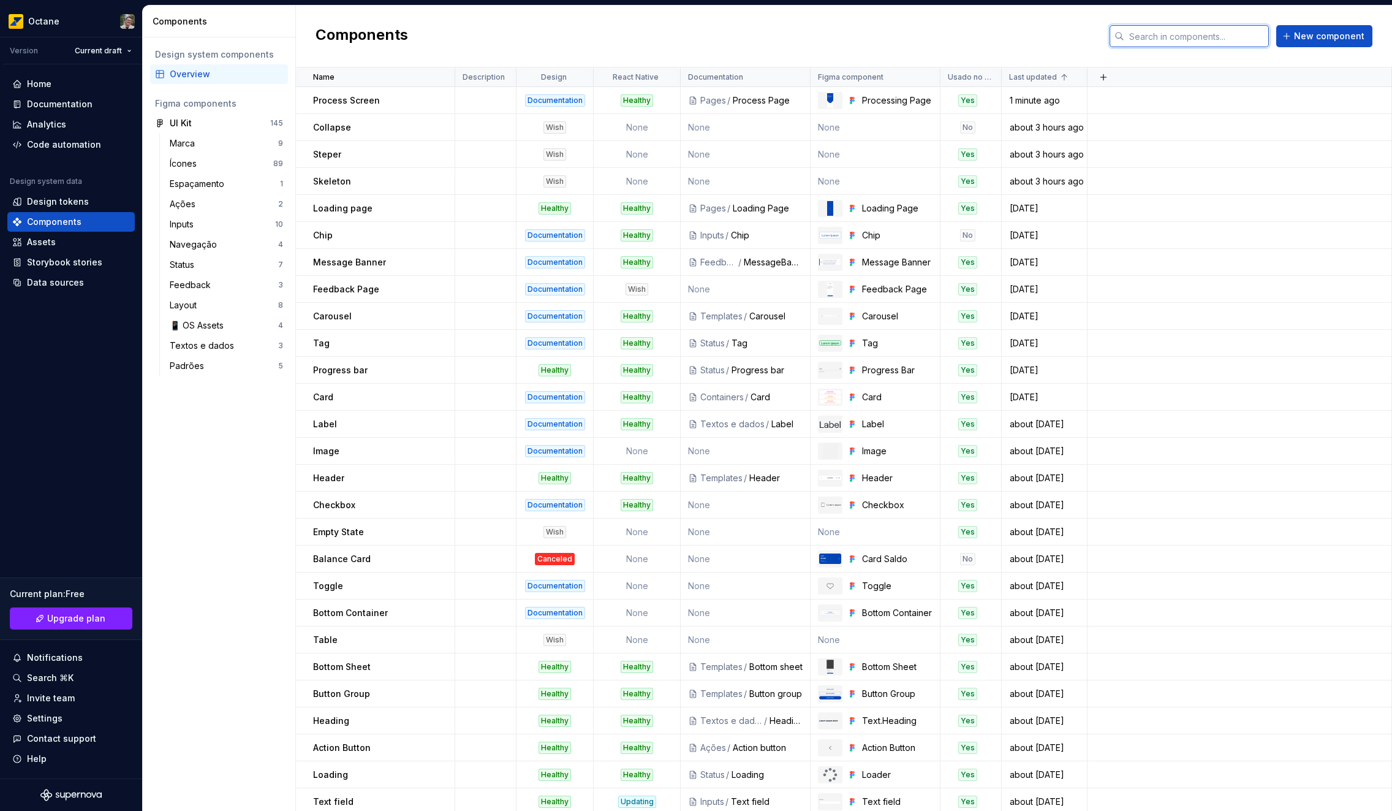
click at [1227, 44] on input "text" at bounding box center [1196, 36] width 145 height 22
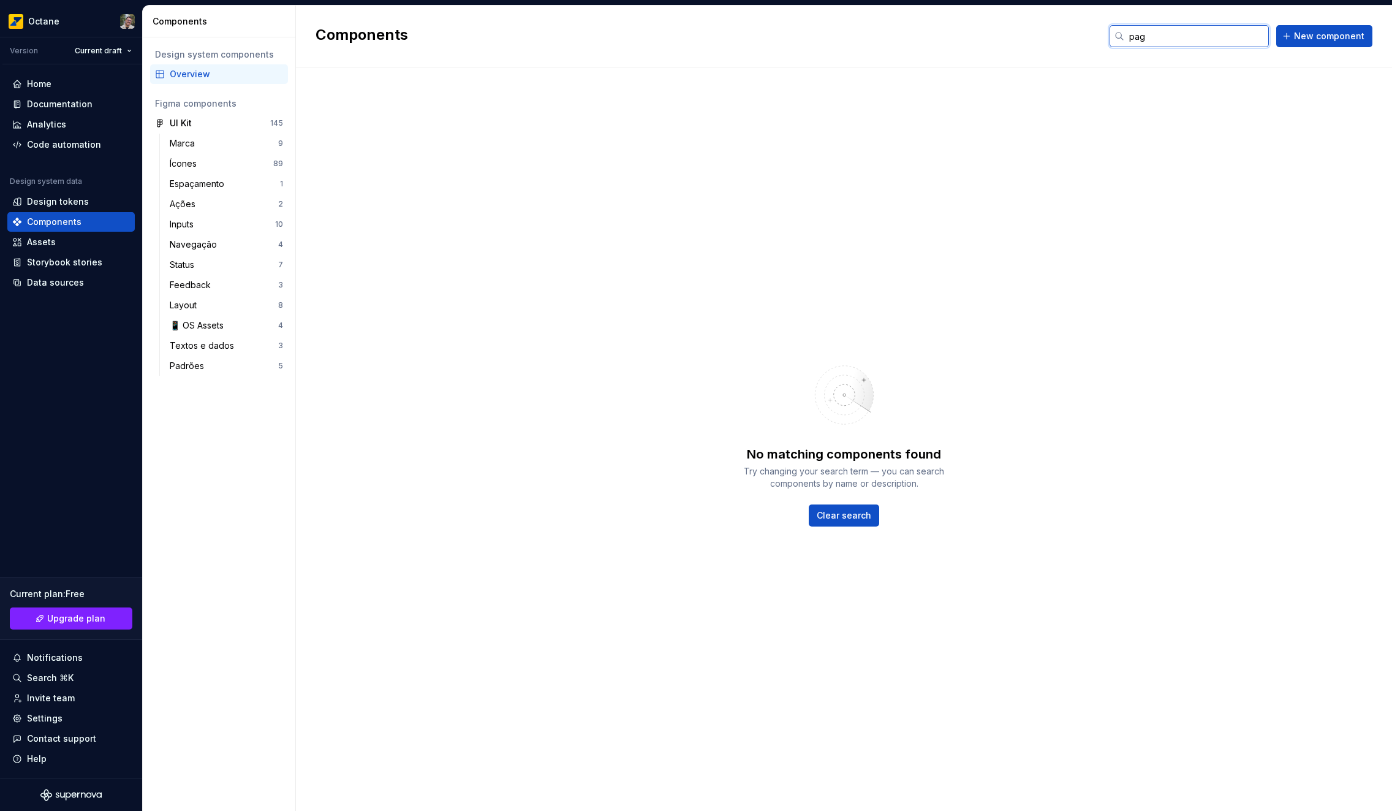
type input "page"
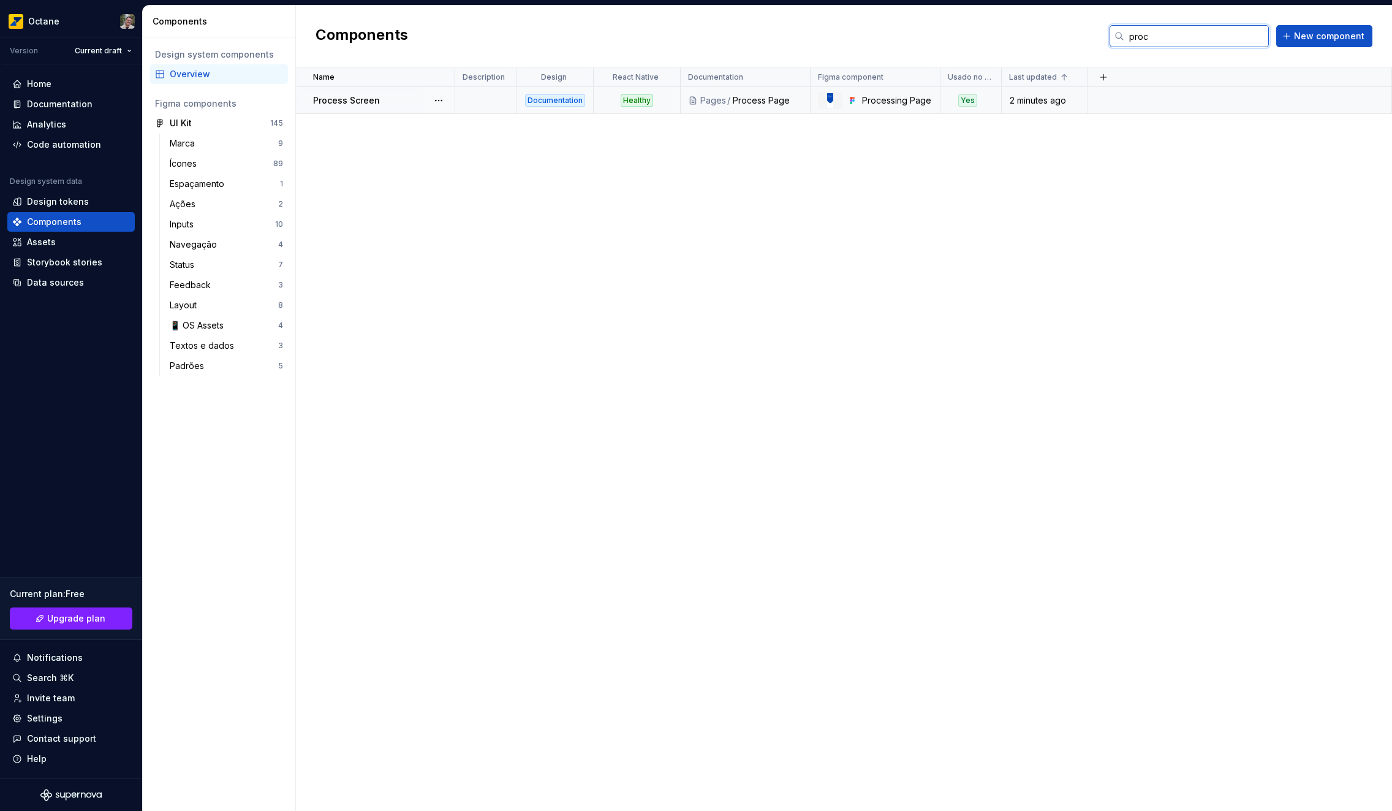
type input "proc"
click at [404, 105] on div "Process Screen" at bounding box center [383, 100] width 141 height 12
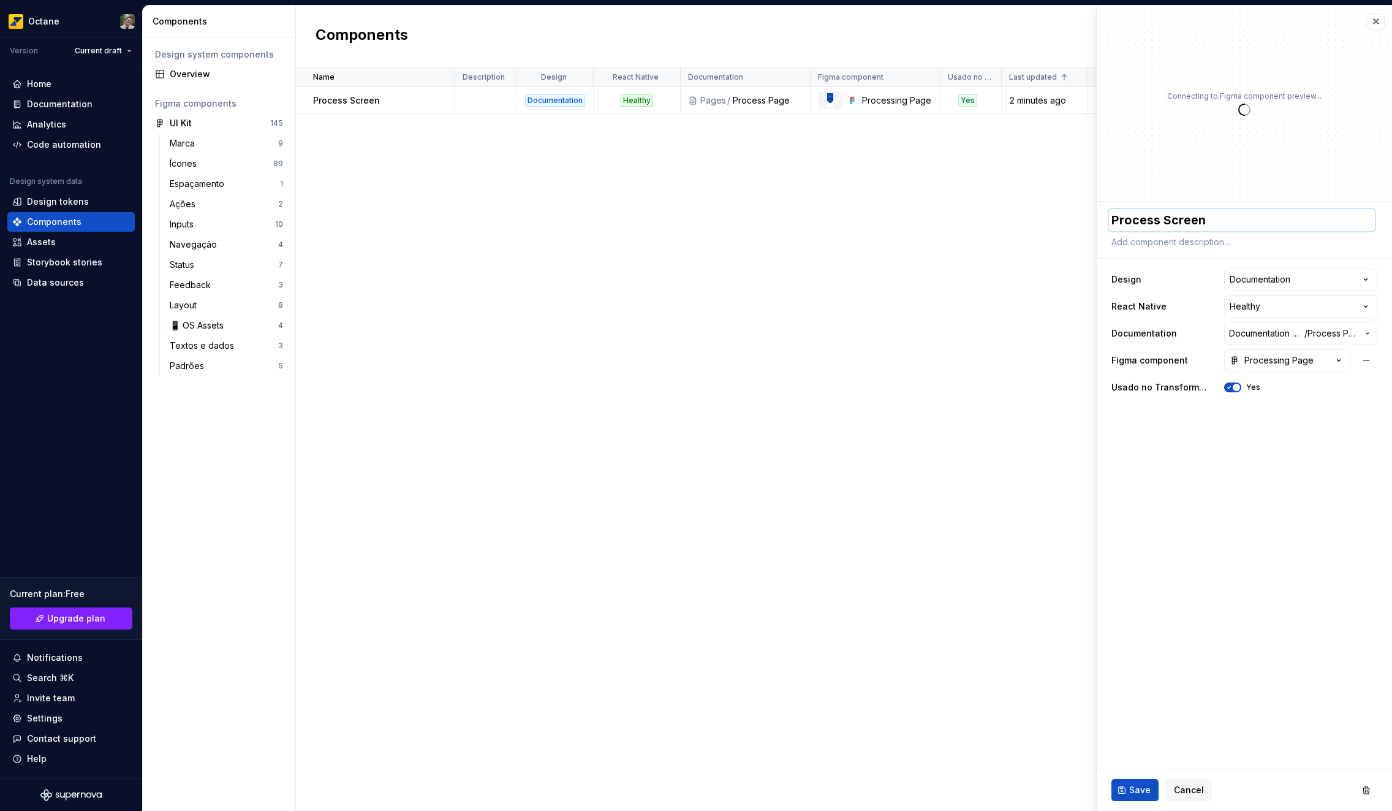
click at [1184, 221] on textarea "Process Screen" at bounding box center [1242, 220] width 266 height 22
click at [1183, 221] on textarea "Process Screen" at bounding box center [1242, 220] width 266 height 22
click at [1181, 211] on textarea "Process Screen" at bounding box center [1242, 220] width 266 height 22
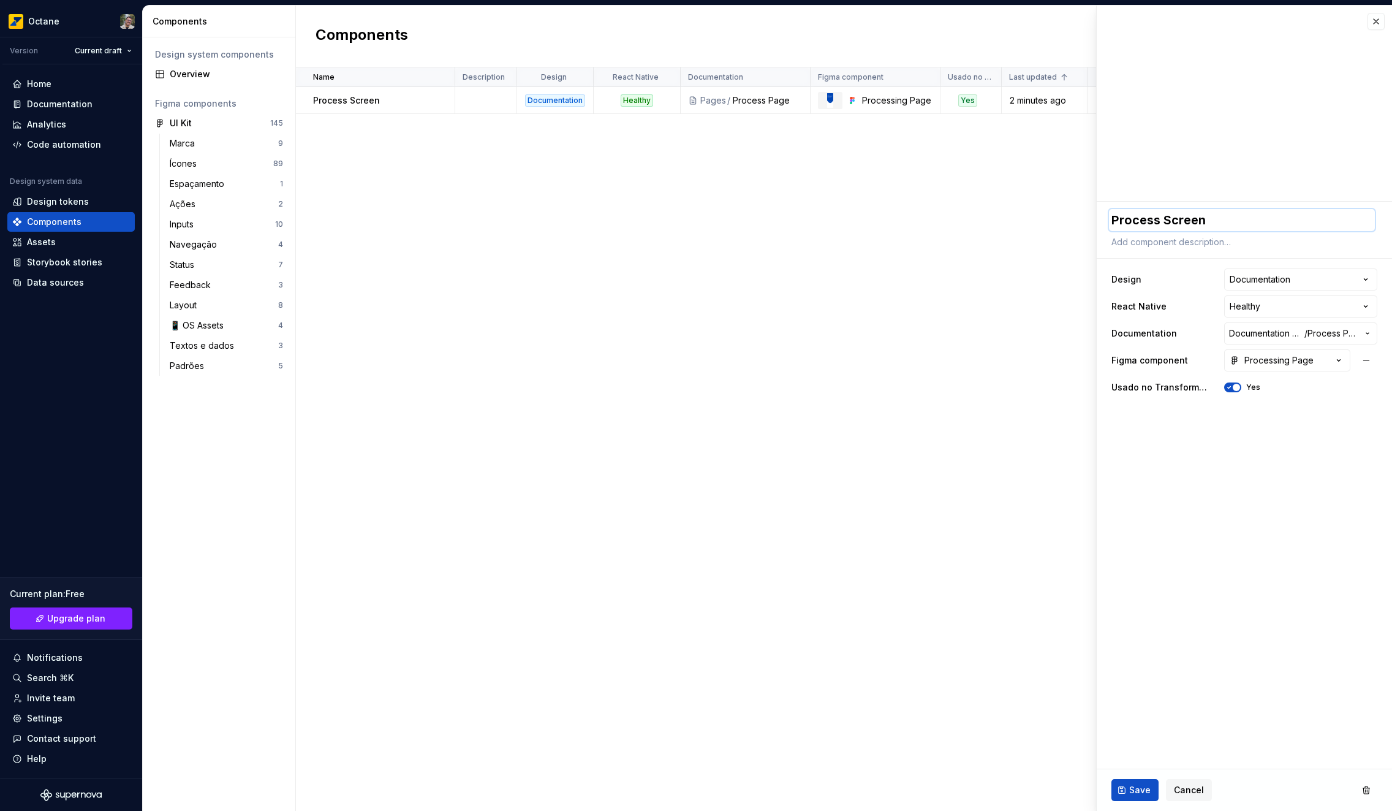
click at [1181, 211] on textarea "Process Screen" at bounding box center [1242, 220] width 266 height 22
type textarea "*"
type textarea "Process P"
type textarea "*"
type textarea "Process Pa"
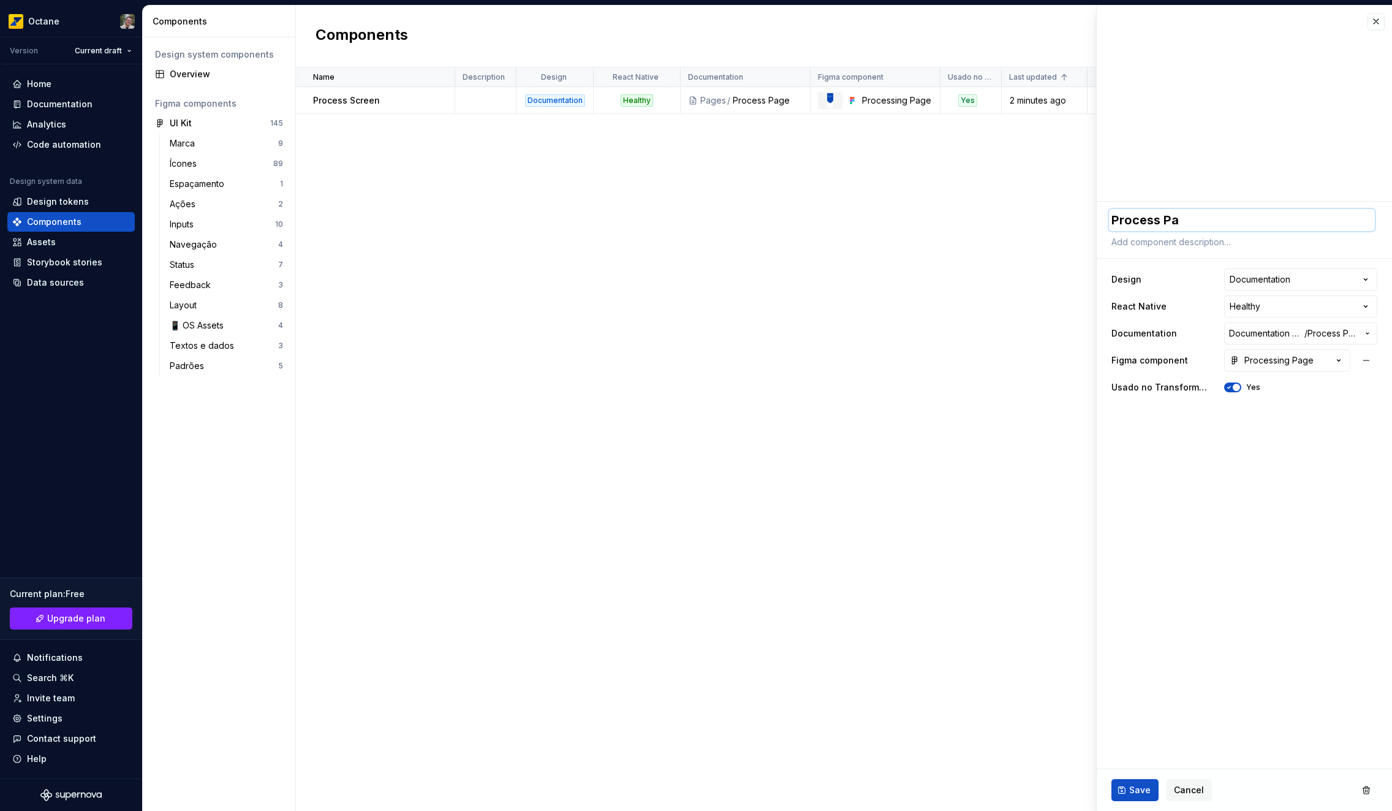
type textarea "*"
type textarea "Process Pag"
type textarea "*"
type textarea "Process Page"
click at [1132, 780] on button "Save" at bounding box center [1134, 790] width 47 height 22
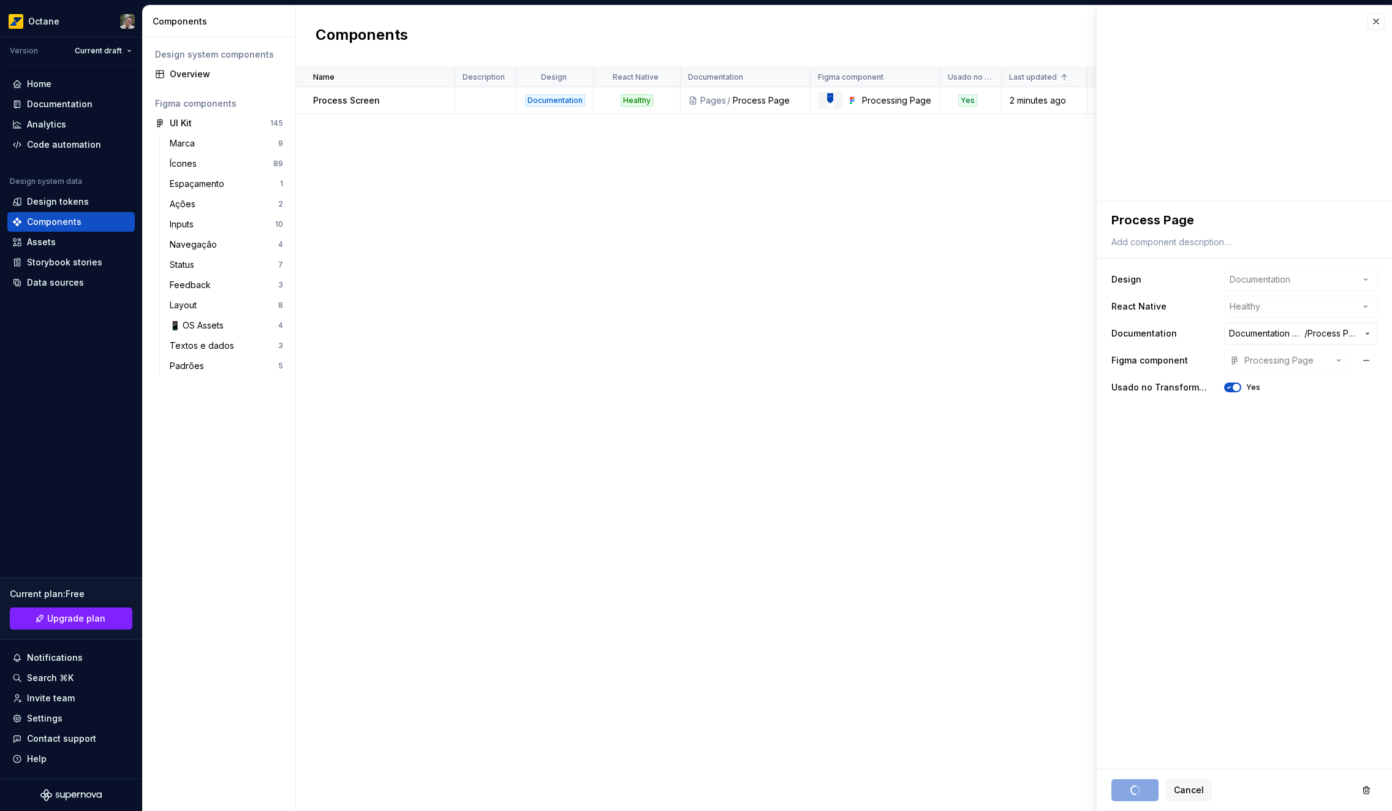
type textarea "*"
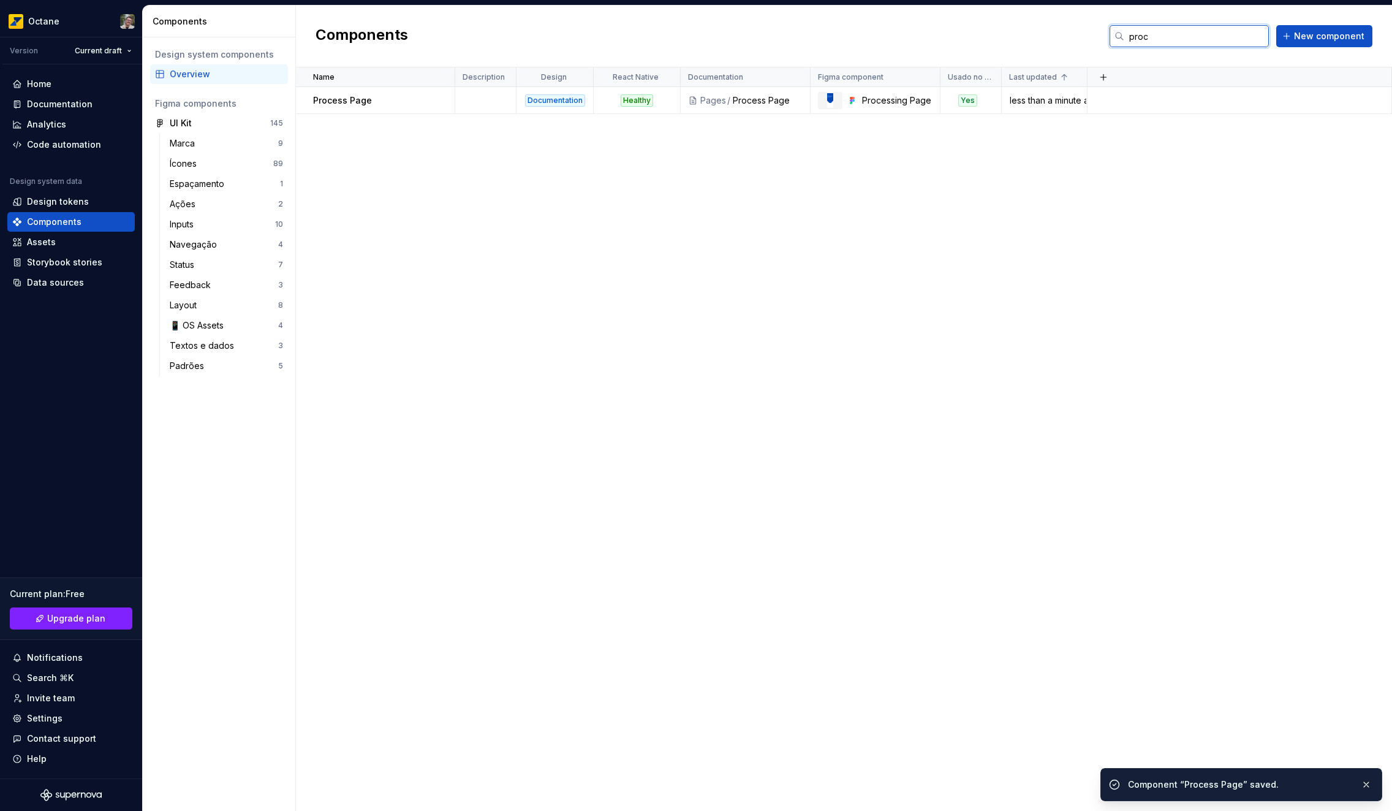
click at [1157, 34] on input "proc" at bounding box center [1196, 36] width 145 height 22
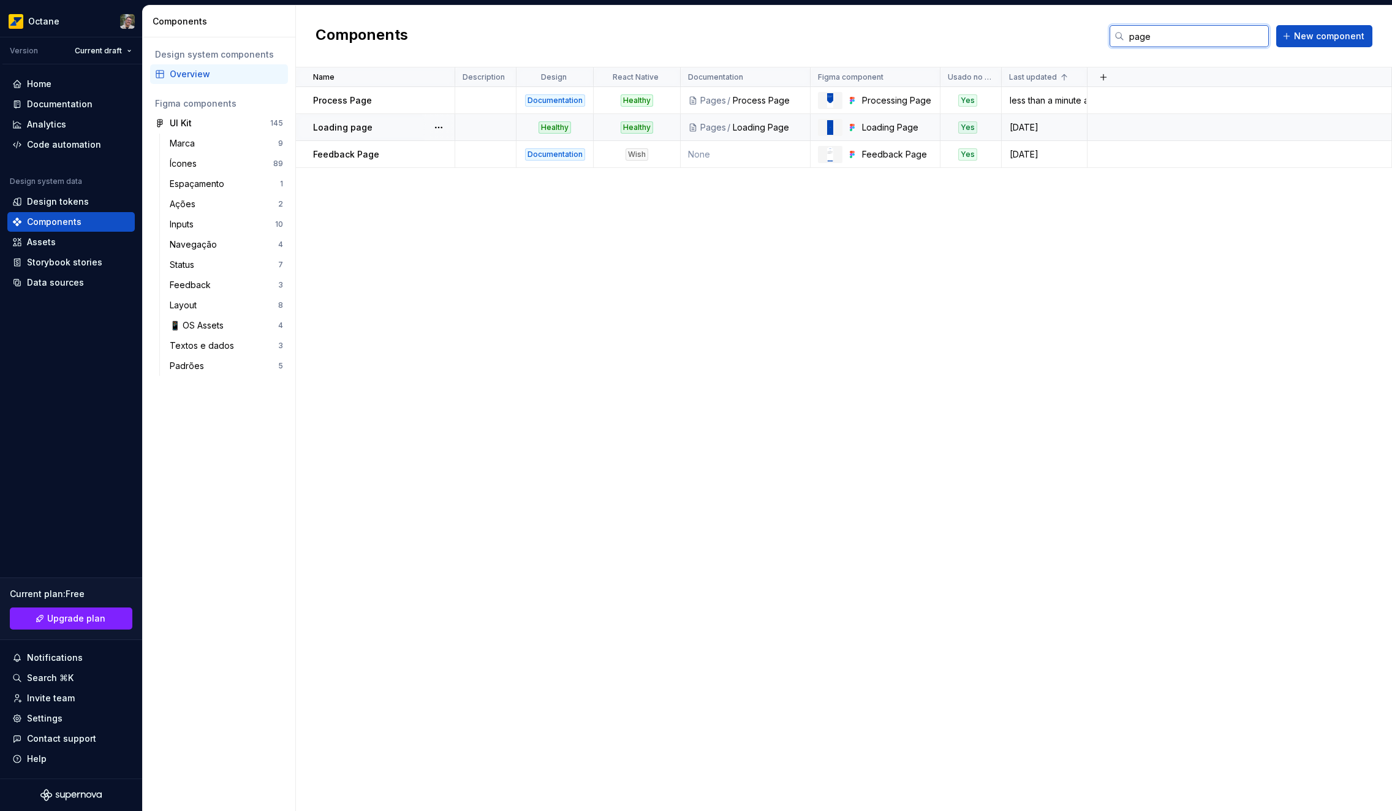
type input "page"
click at [380, 121] on div "Loading page" at bounding box center [383, 127] width 141 height 12
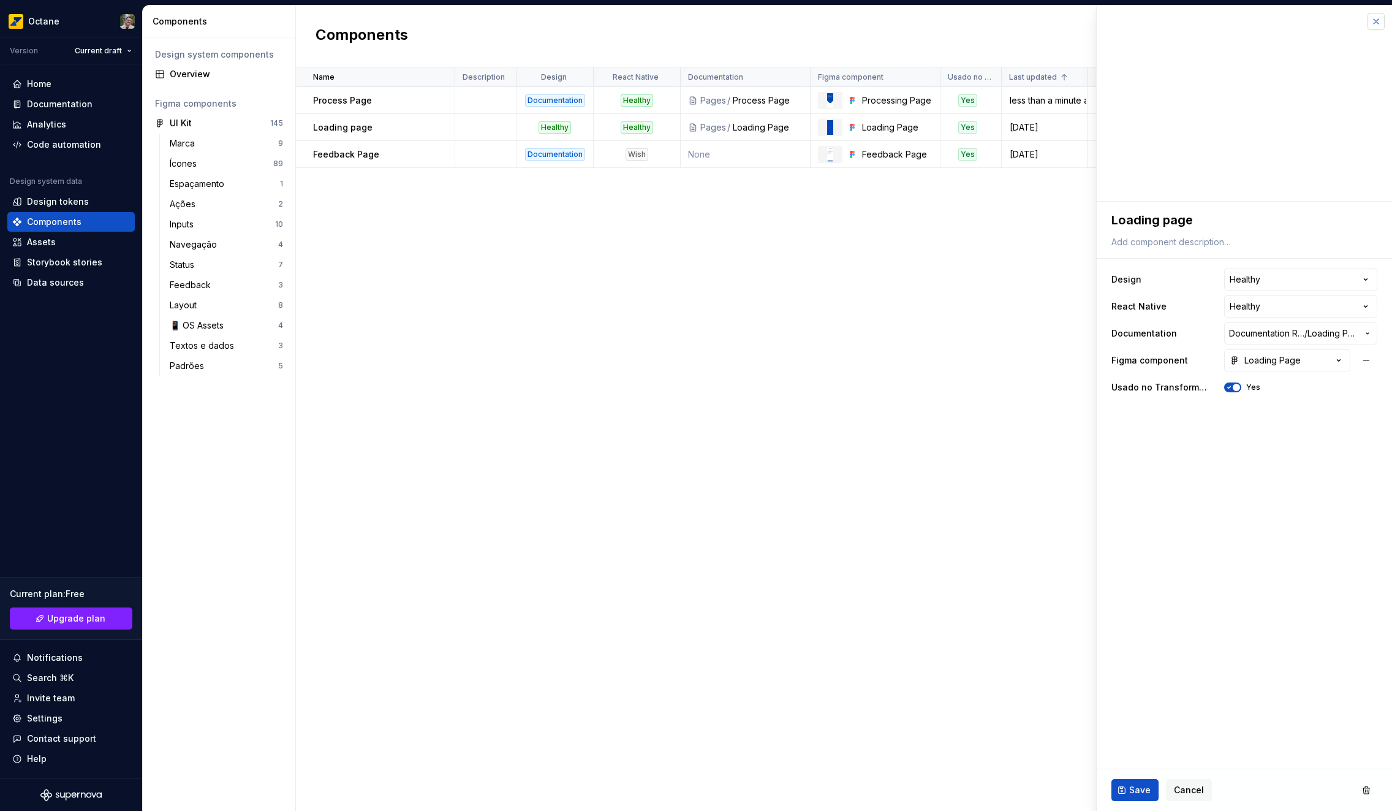
click at [1370, 23] on button "button" at bounding box center [1376, 21] width 17 height 17
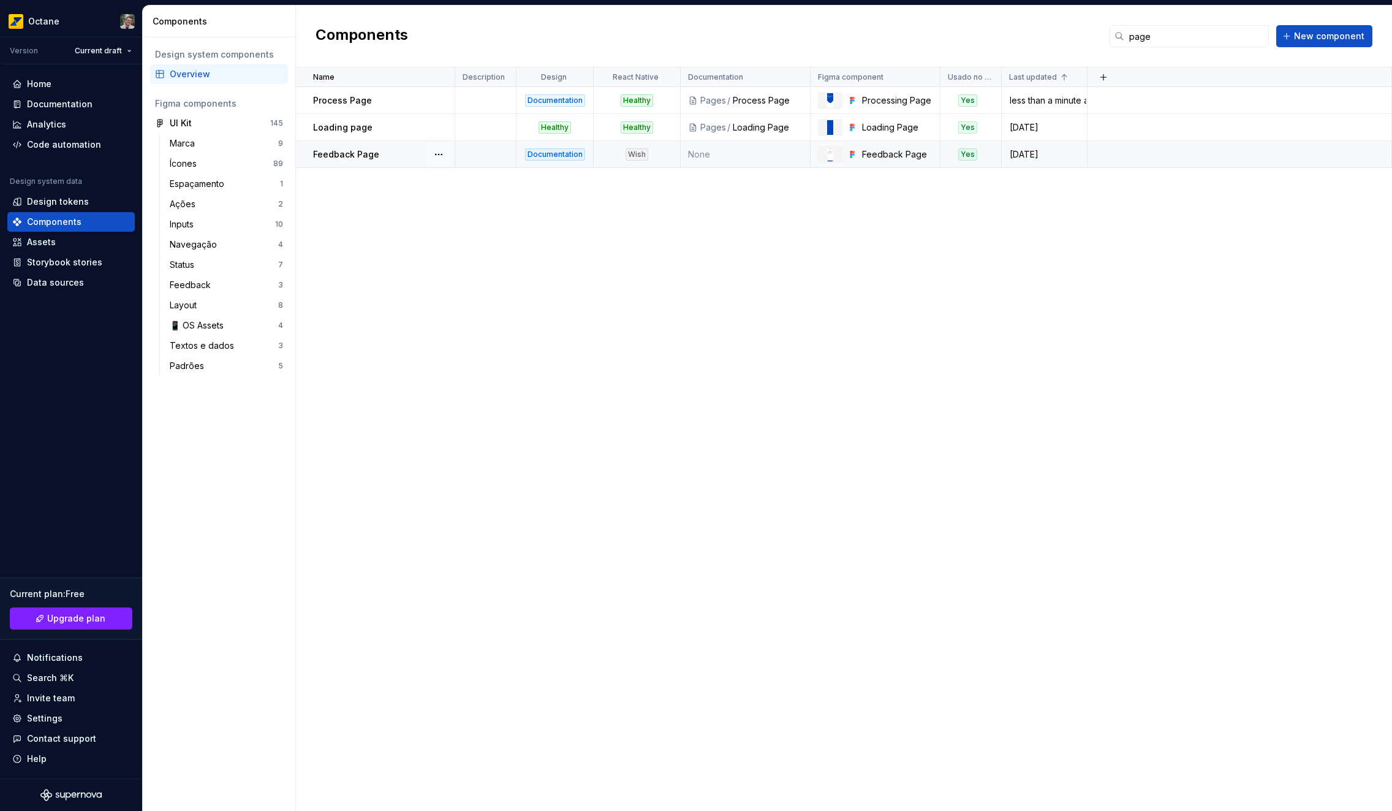
click at [1113, 154] on td at bounding box center [1240, 154] width 305 height 27
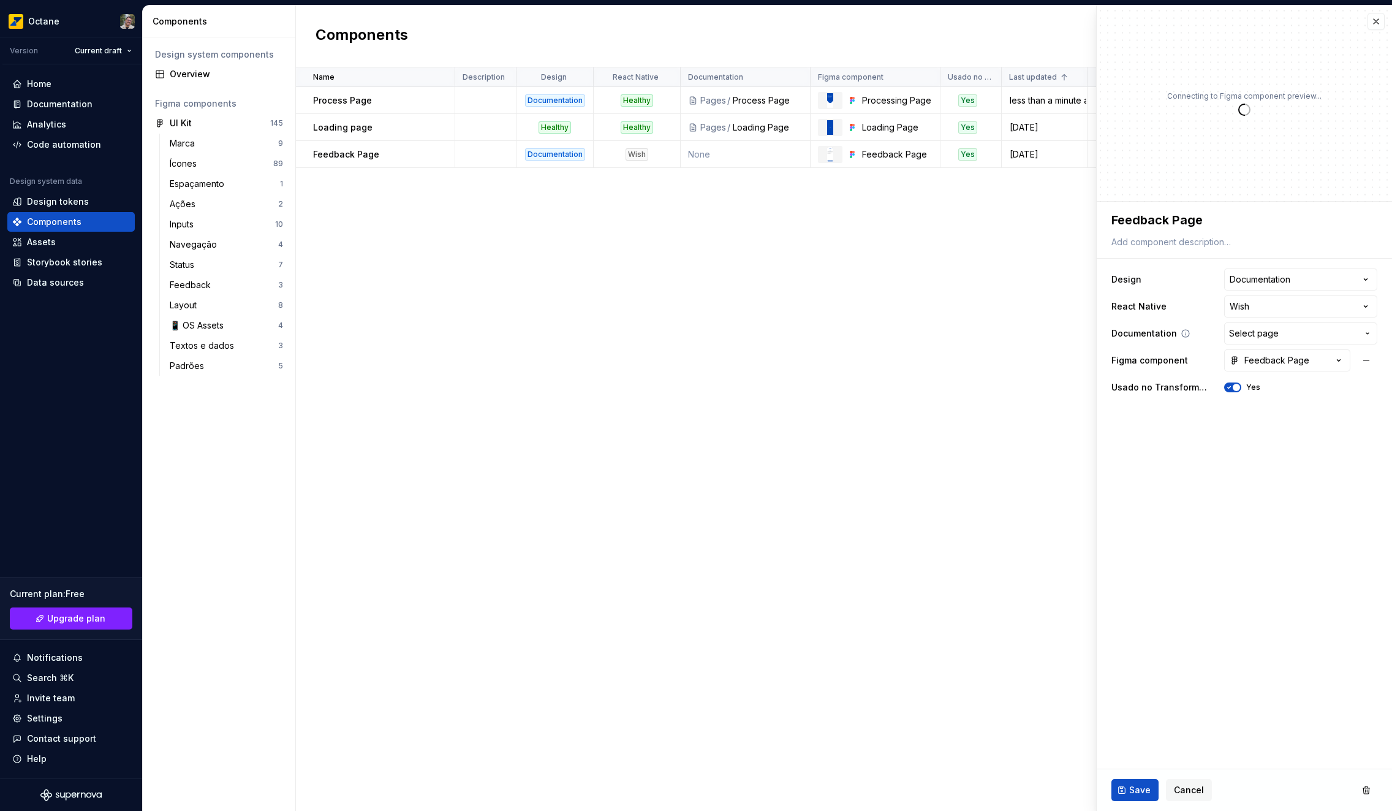
type textarea "*"
click at [1276, 328] on span "Select page" at bounding box center [1254, 333] width 50 height 12
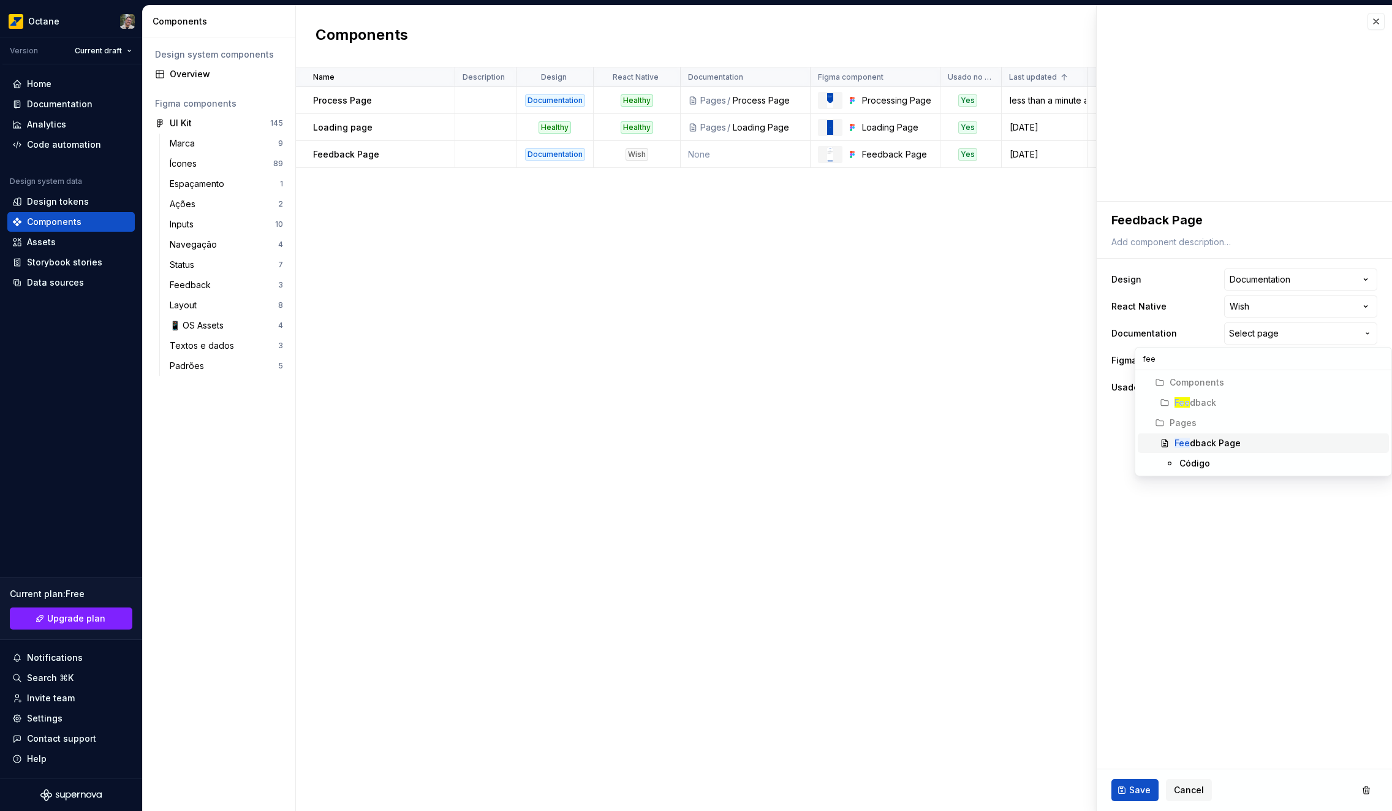
type input "fee"
click at [1264, 437] on div "Fee dback Page" at bounding box center [1280, 443] width 210 height 12
type textarea "*"
click at [1263, 310] on html "**********" at bounding box center [696, 405] width 1392 height 811
select select "**********"
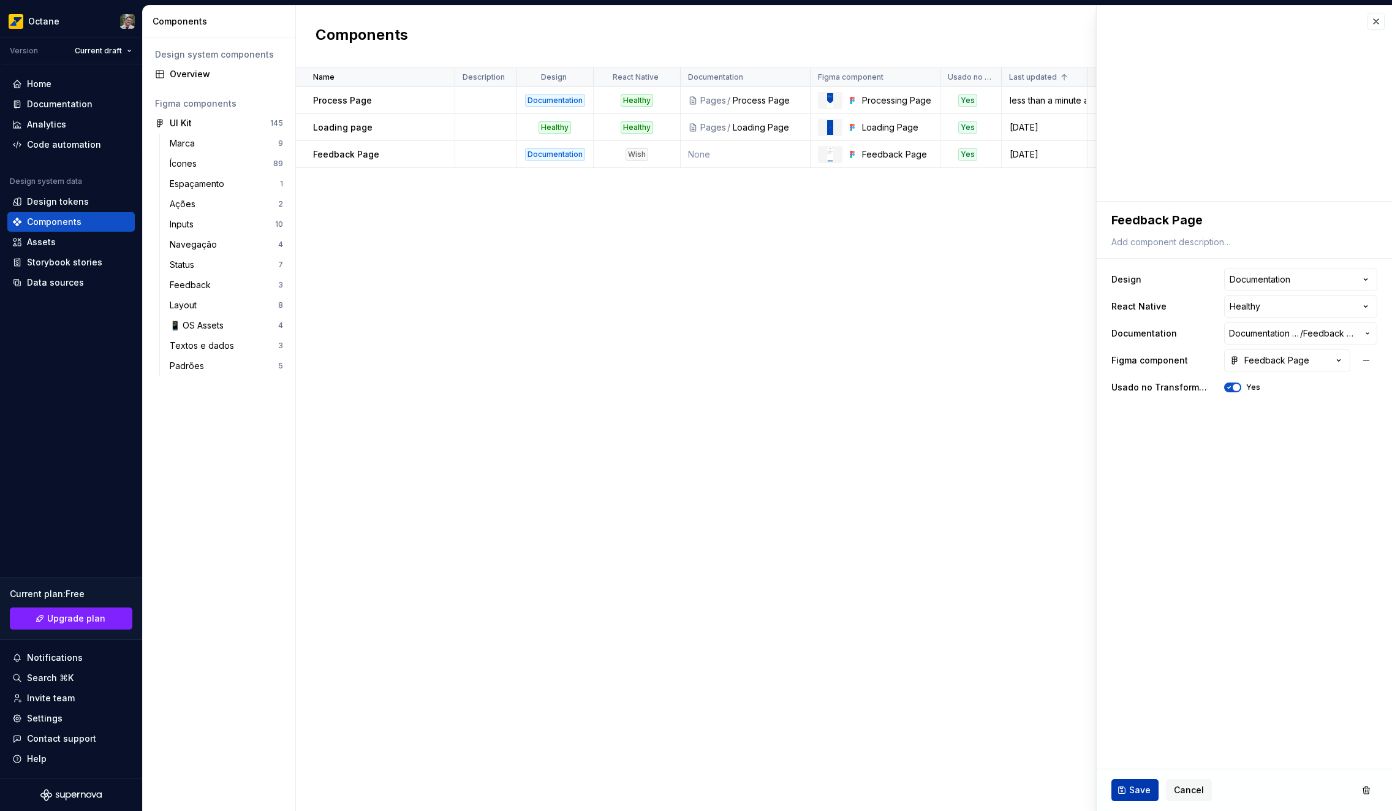
click at [1124, 787] on button "Save" at bounding box center [1134, 790] width 47 height 22
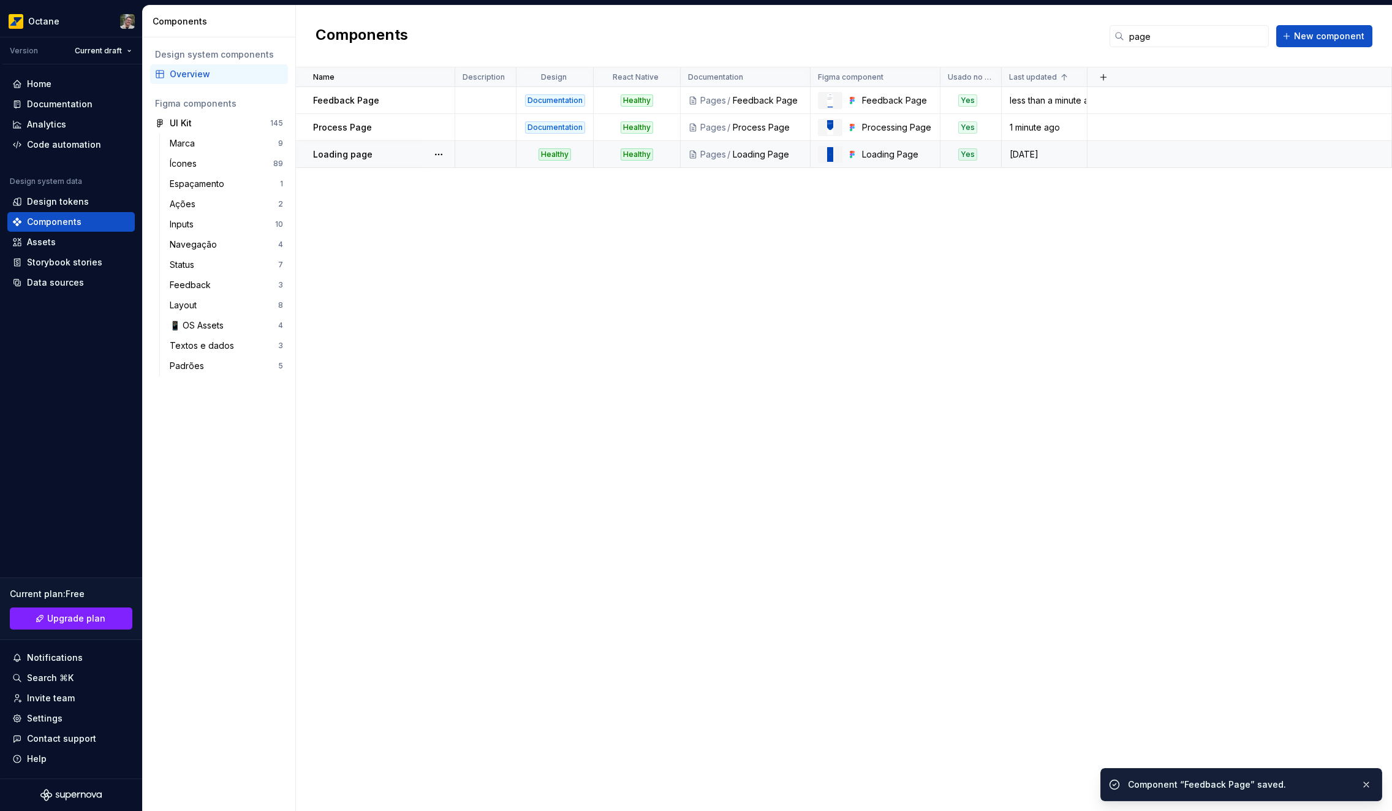
click at [357, 161] on td "Loading page" at bounding box center [375, 154] width 159 height 27
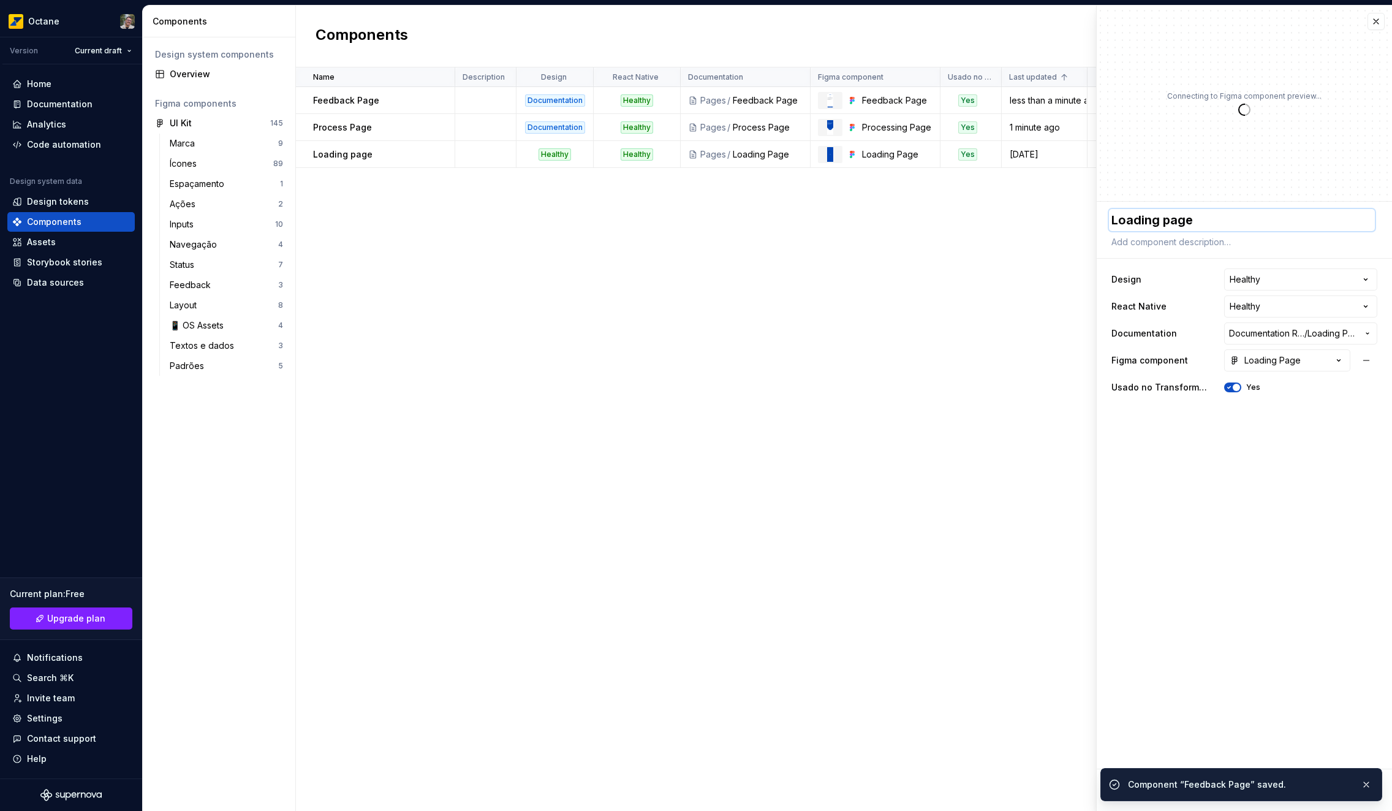
click at [1166, 218] on textarea "Loading page" at bounding box center [1242, 220] width 266 height 22
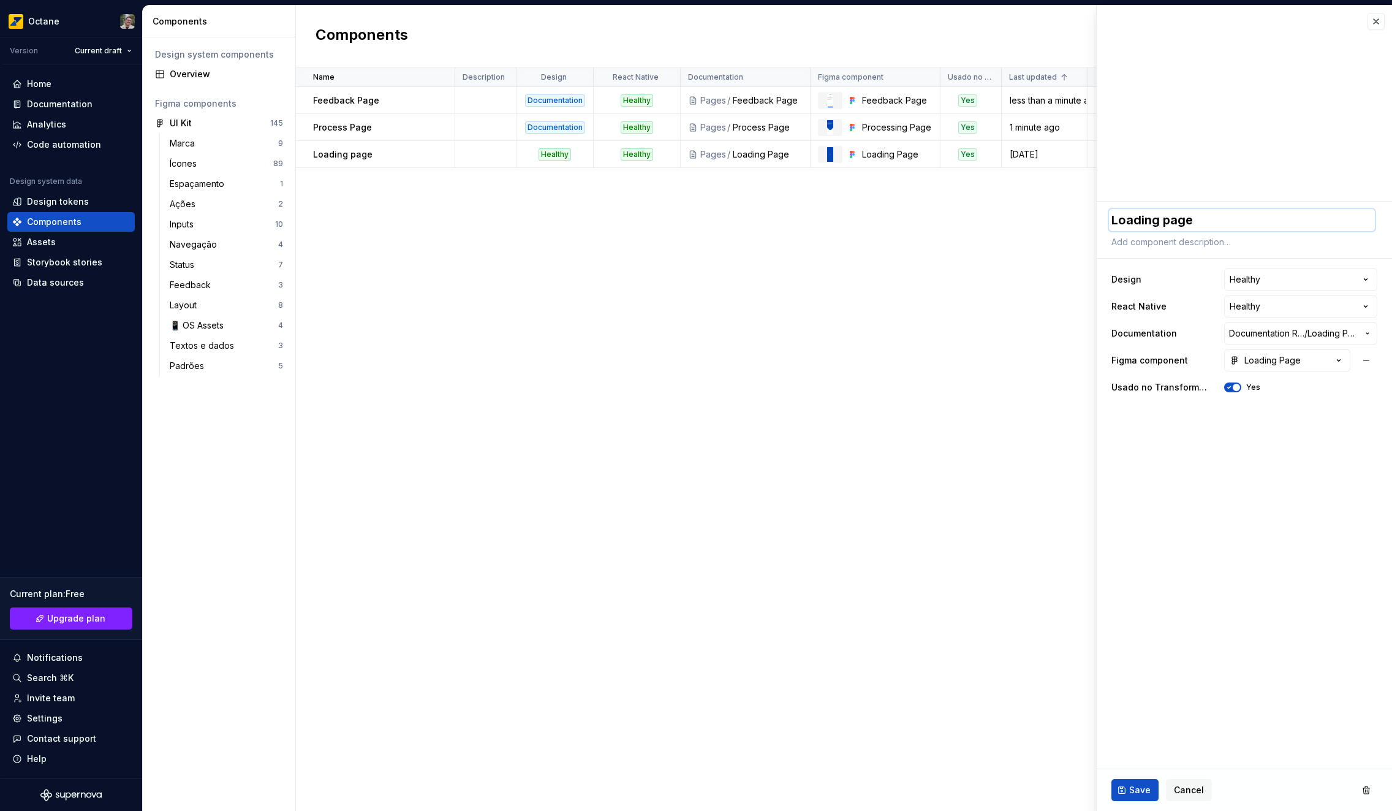
click at [1168, 219] on textarea "Loading page" at bounding box center [1242, 220] width 266 height 22
type textarea "*"
type textarea "Loading age"
type textarea "*"
type textarea "Loading Page"
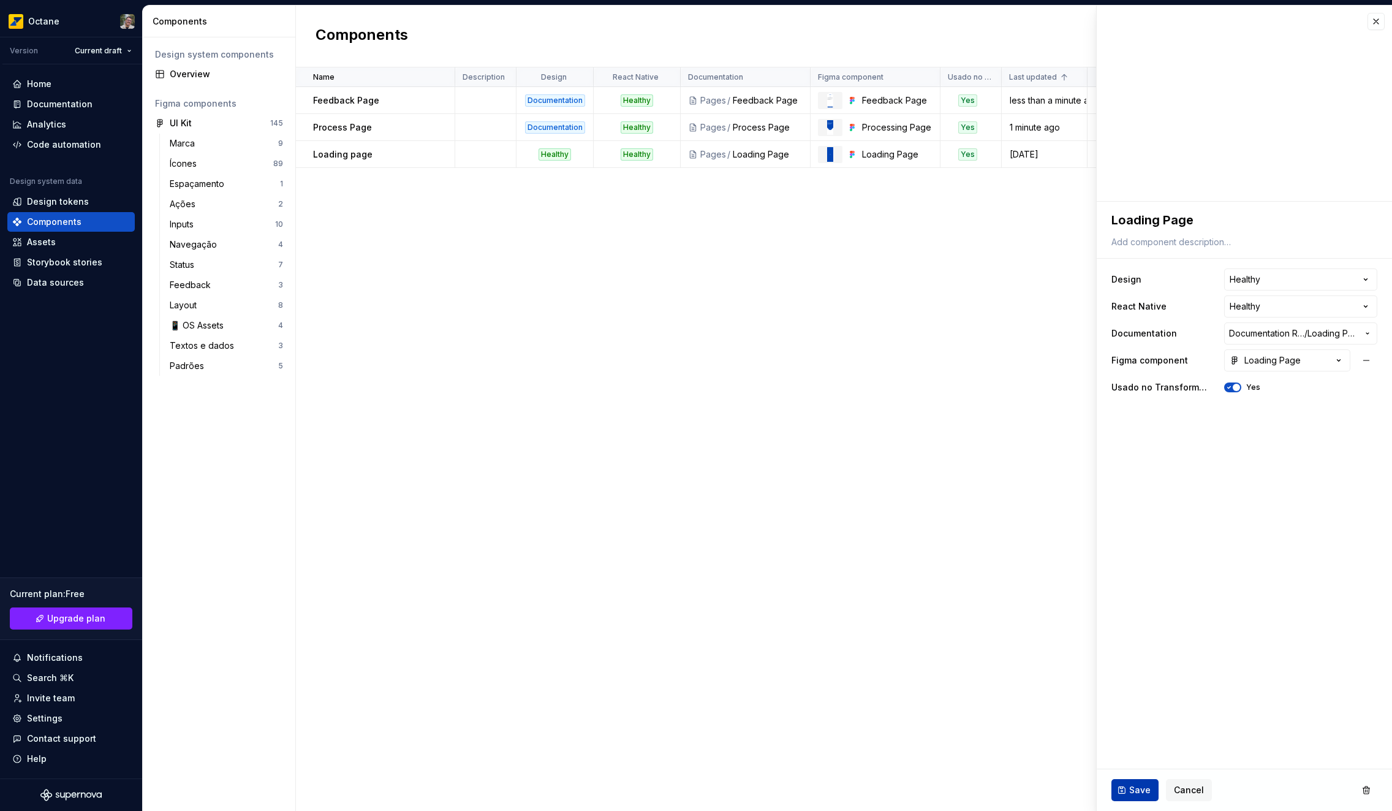
click at [1131, 789] on span "Save" at bounding box center [1139, 790] width 21 height 12
type textarea "*"
type textarea "Loading Page"
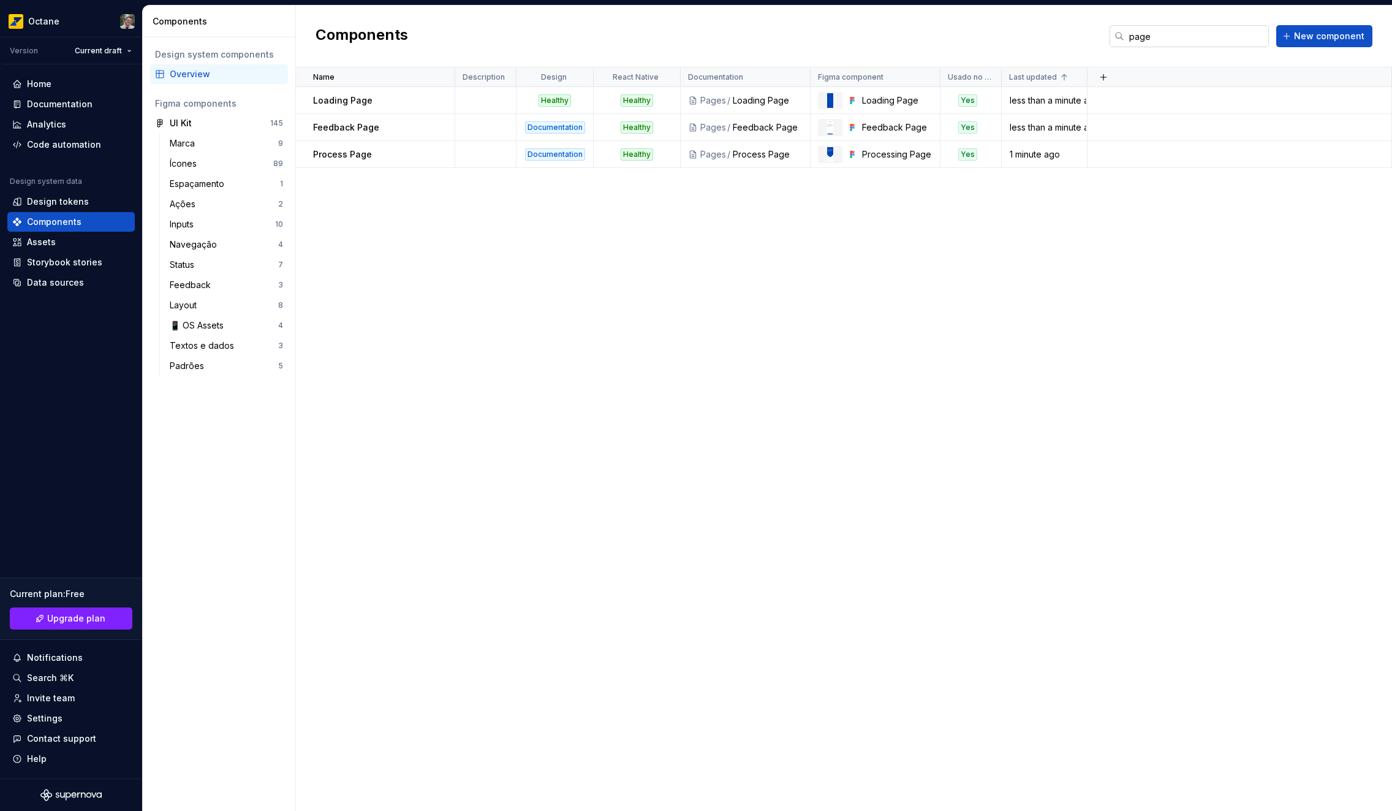
click at [1182, 32] on input "page" at bounding box center [1196, 36] width 145 height 22
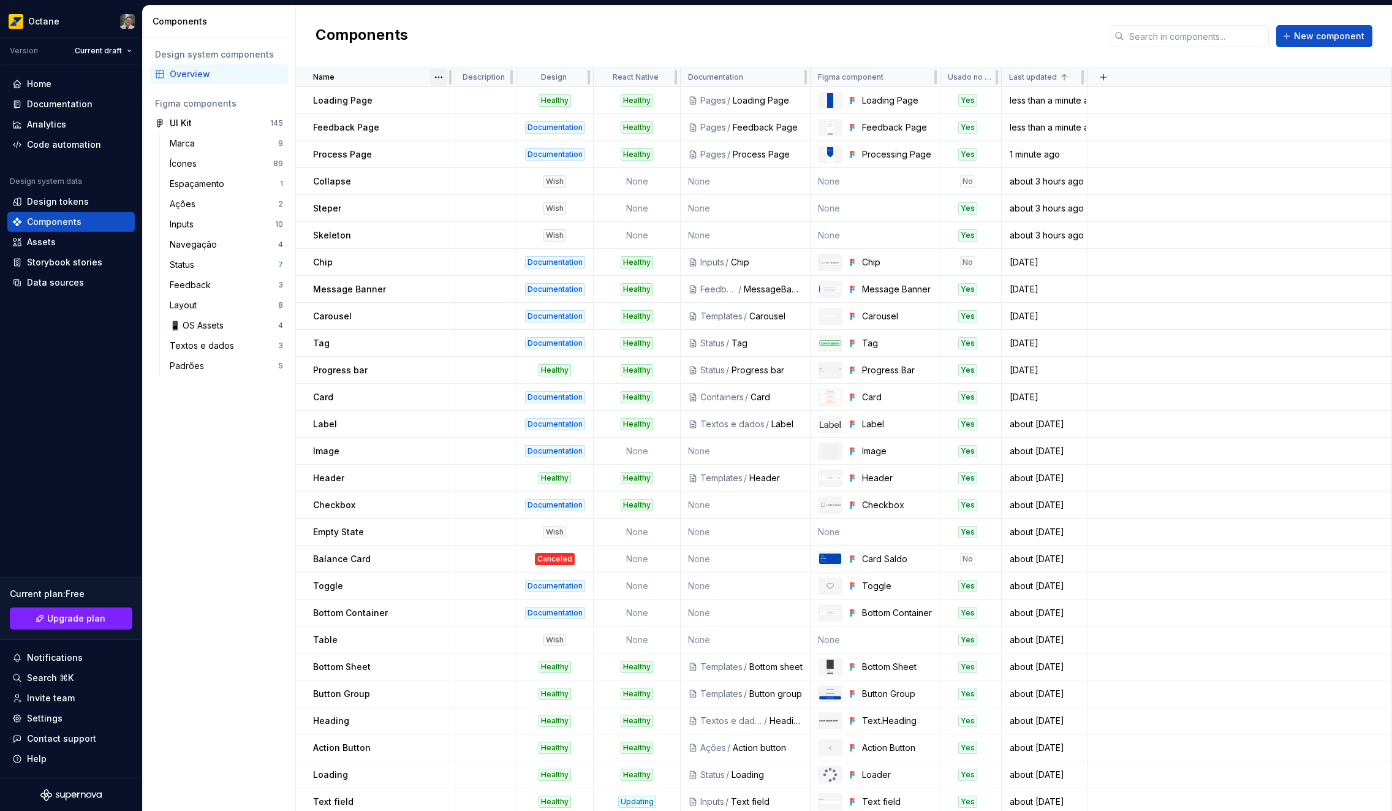
click at [441, 75] on html "Octane Version Current draft Home Documentation Analytics Code automation Desig…" at bounding box center [696, 405] width 1392 height 811
click at [462, 97] on div "Sort ascending" at bounding box center [493, 101] width 80 height 12
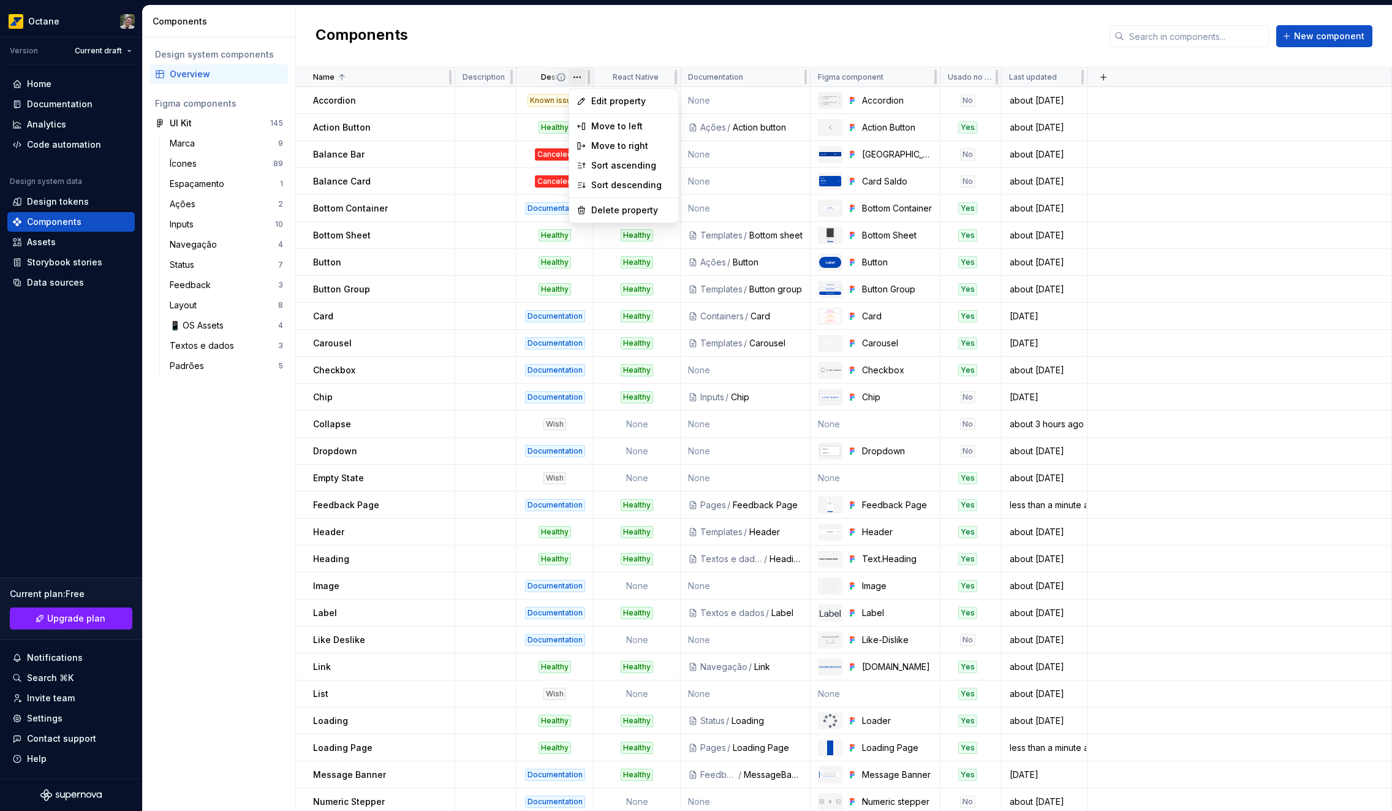
click at [580, 80] on html "Octane Version Current draft Home Documentation Analytics Code automation Desig…" at bounding box center [696, 405] width 1392 height 811
click at [637, 164] on div "Sort ascending" at bounding box center [631, 165] width 80 height 12
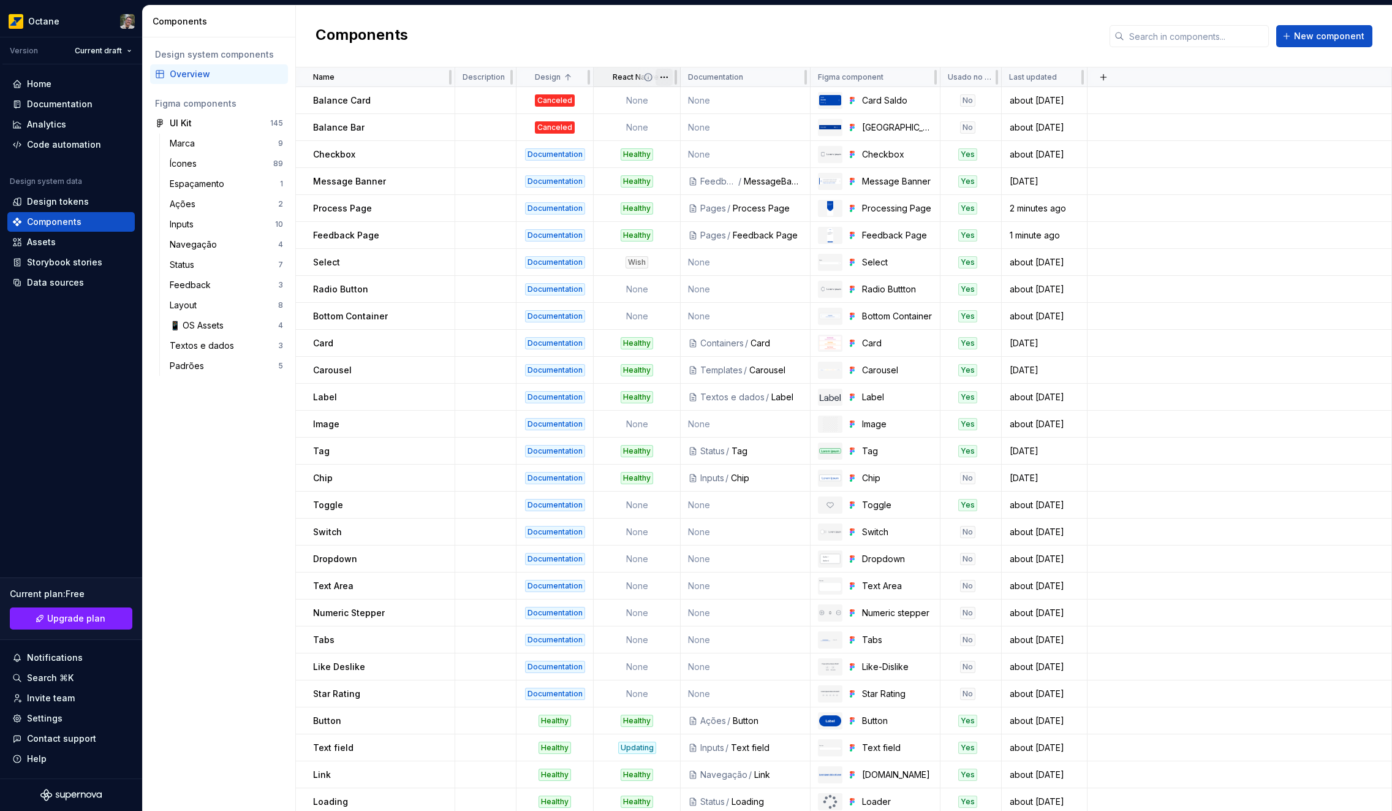
click at [665, 77] on html "Octane Version Current draft Home Documentation Analytics Code automation Desig…" at bounding box center [696, 405] width 1392 height 811
click at [708, 162] on div "Sort ascending" at bounding box center [718, 165] width 80 height 12
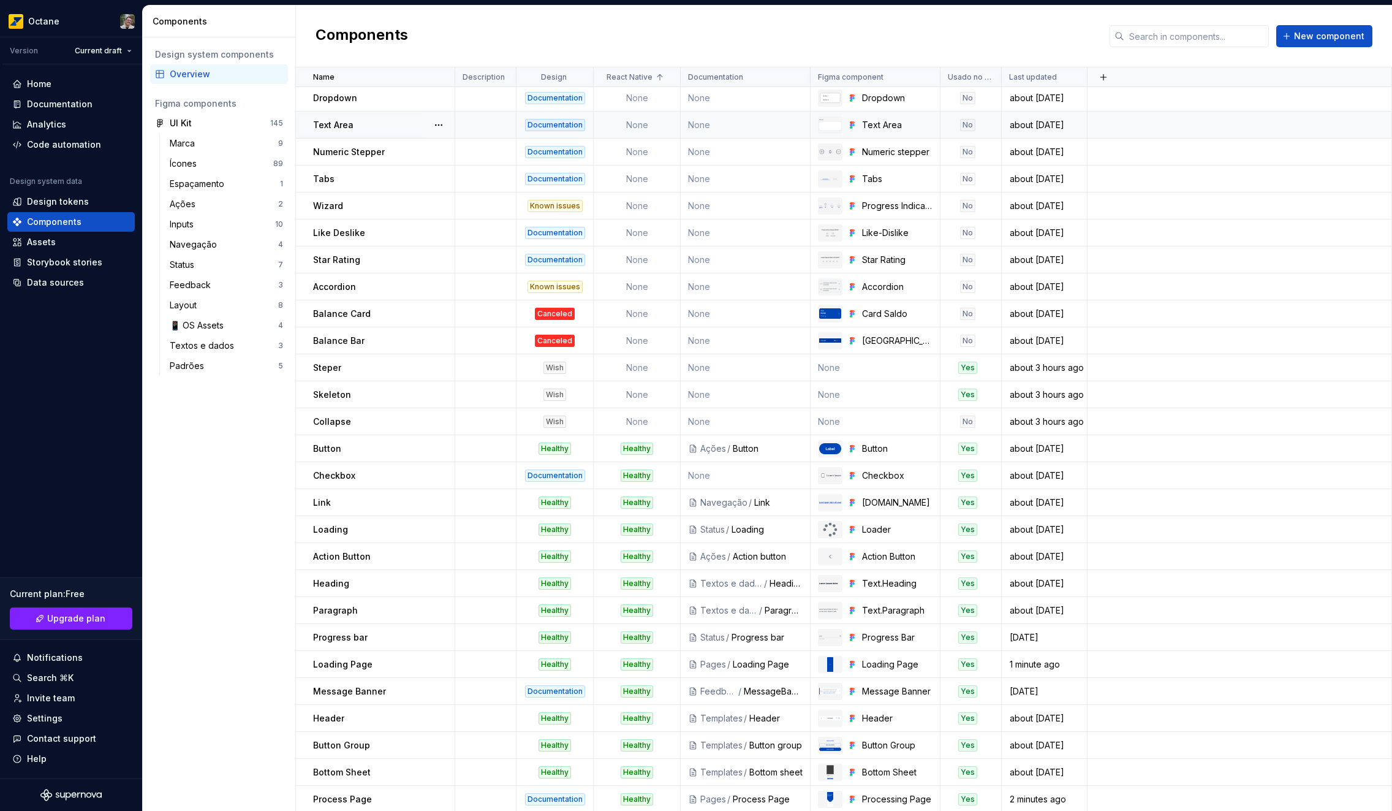
scroll to position [281, 0]
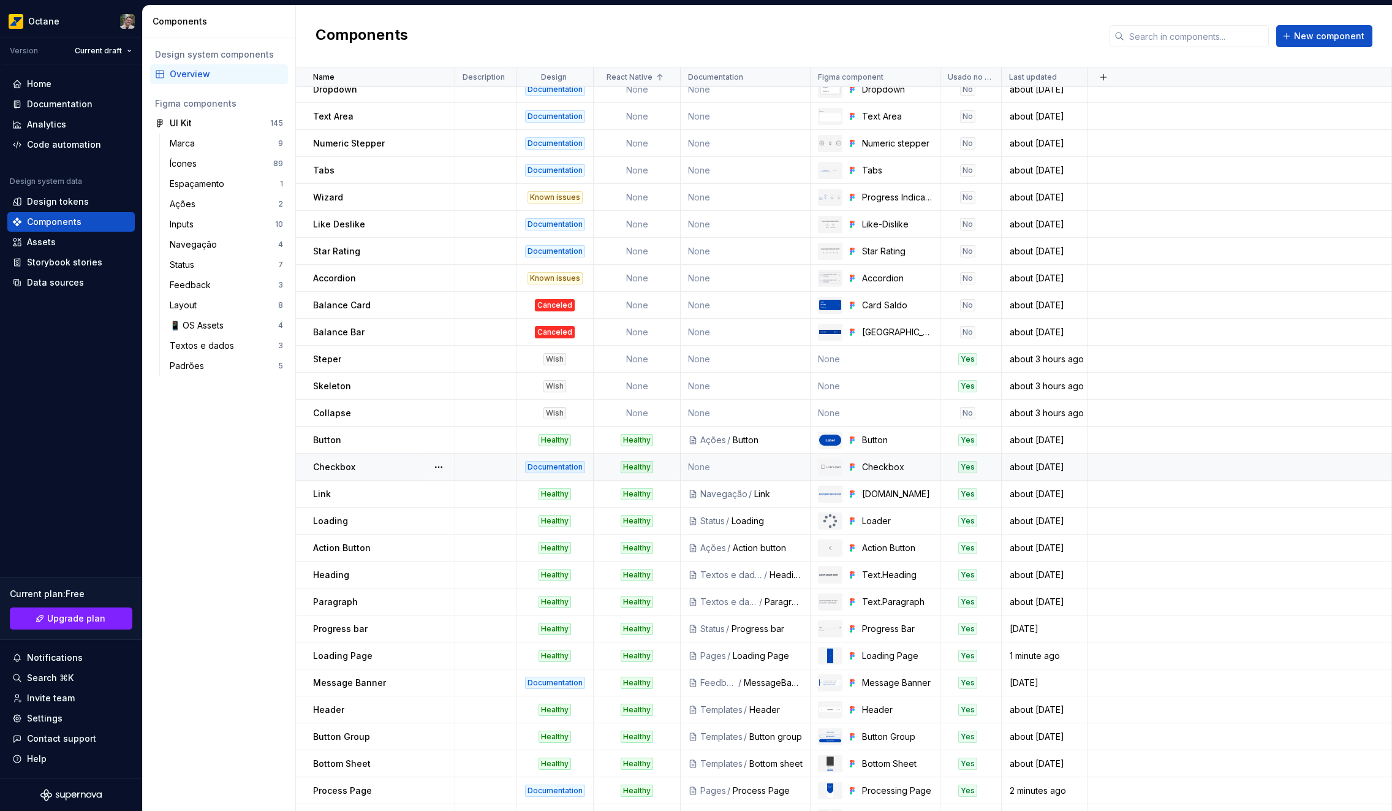
click at [744, 464] on td "None" at bounding box center [746, 466] width 130 height 27
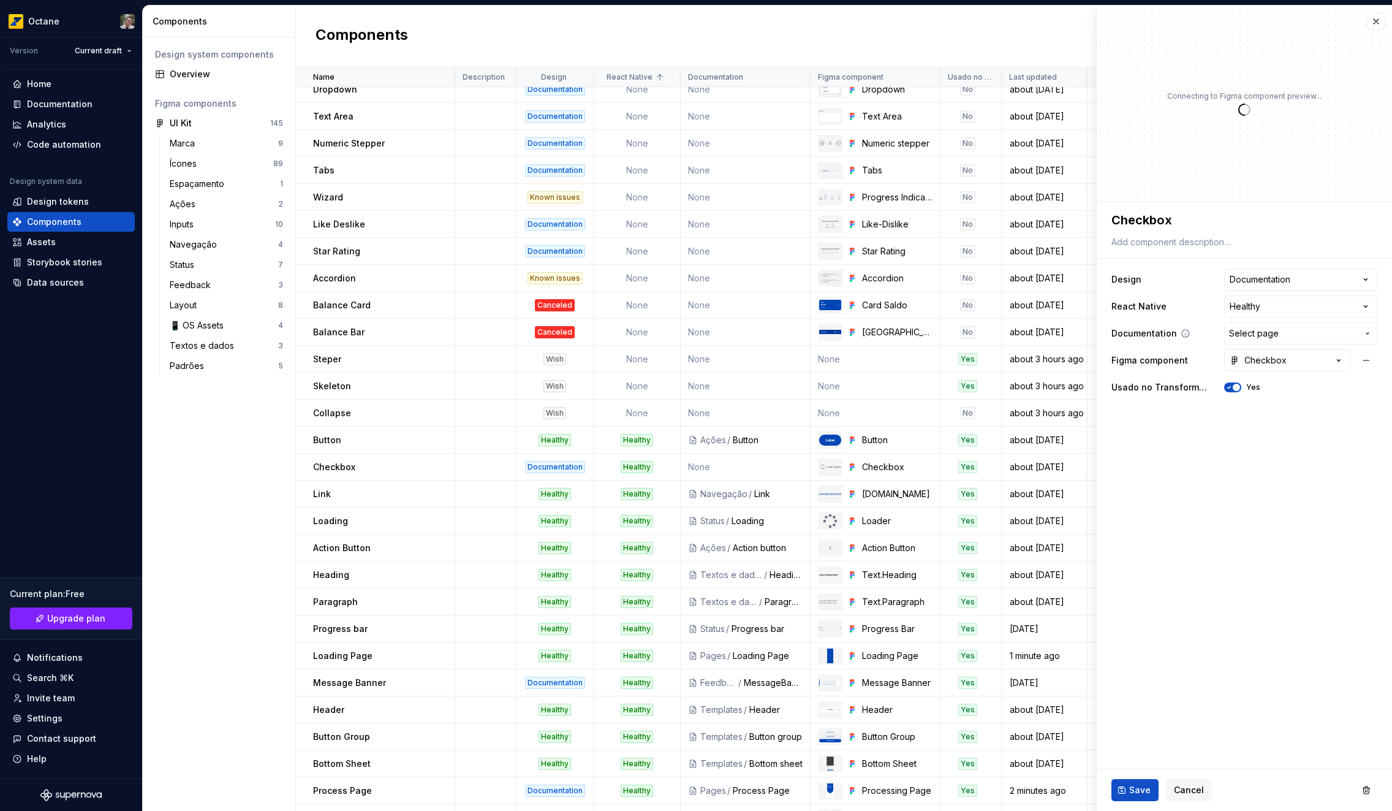
click at [1263, 333] on span "Select page" at bounding box center [1254, 333] width 50 height 12
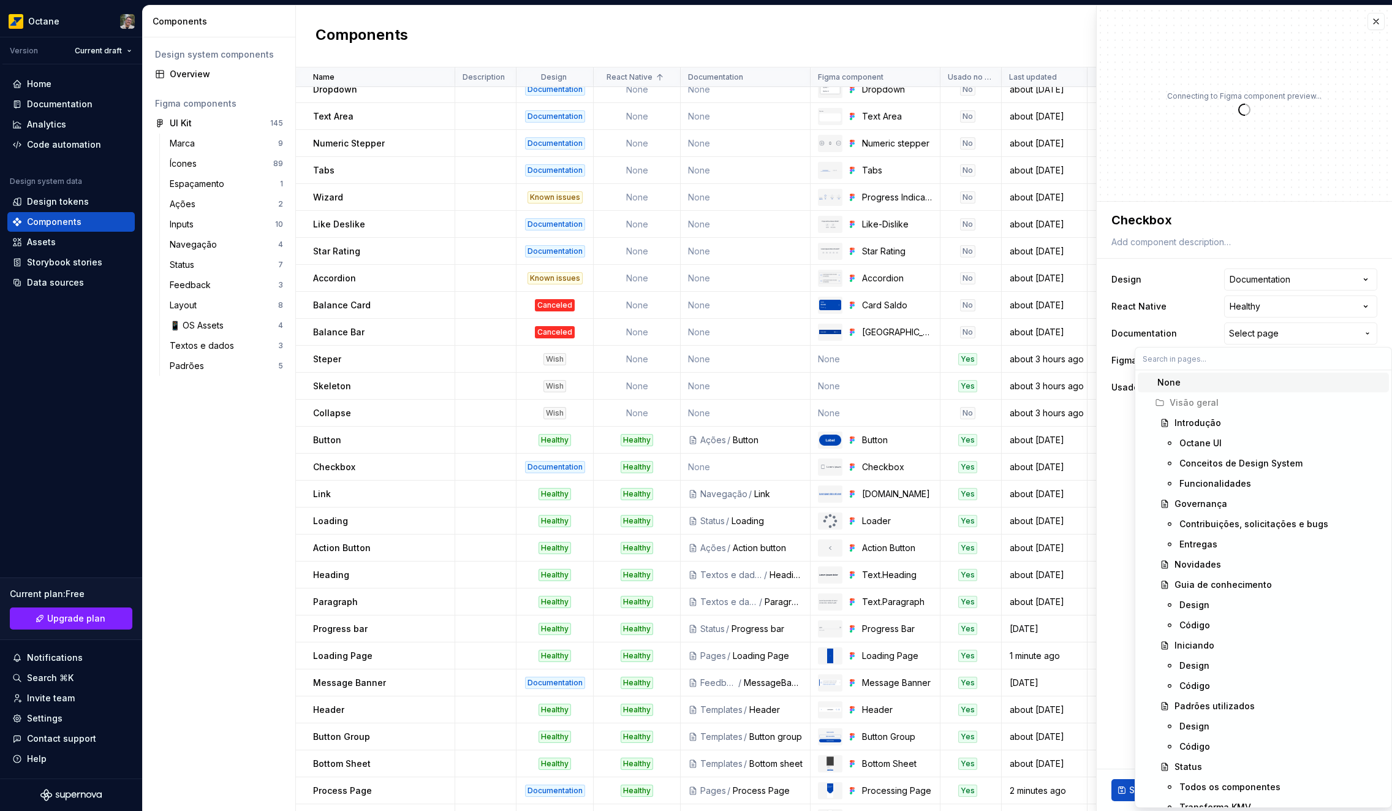
type textarea "*"
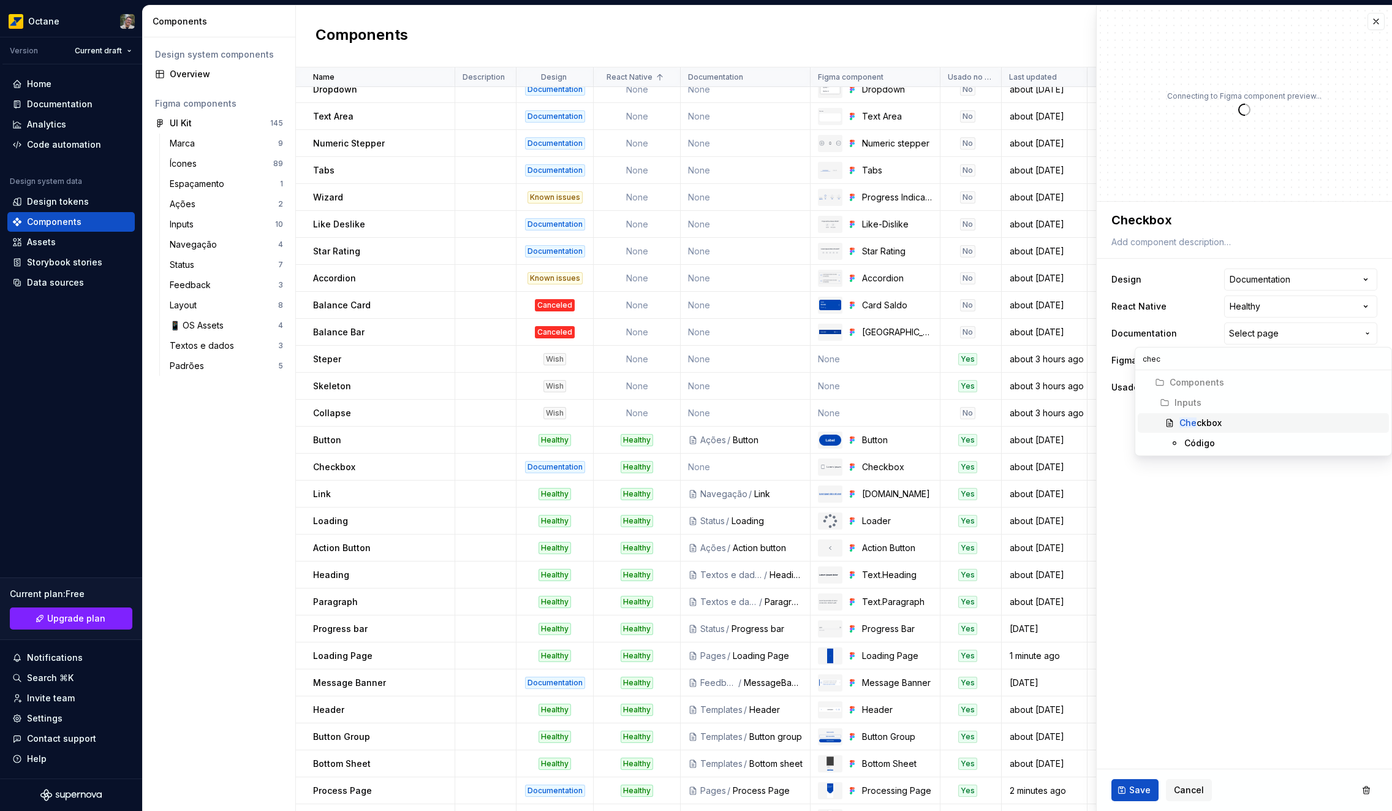
type input "check"
type textarea "*"
click at [1138, 779] on button "Save" at bounding box center [1134, 790] width 47 height 22
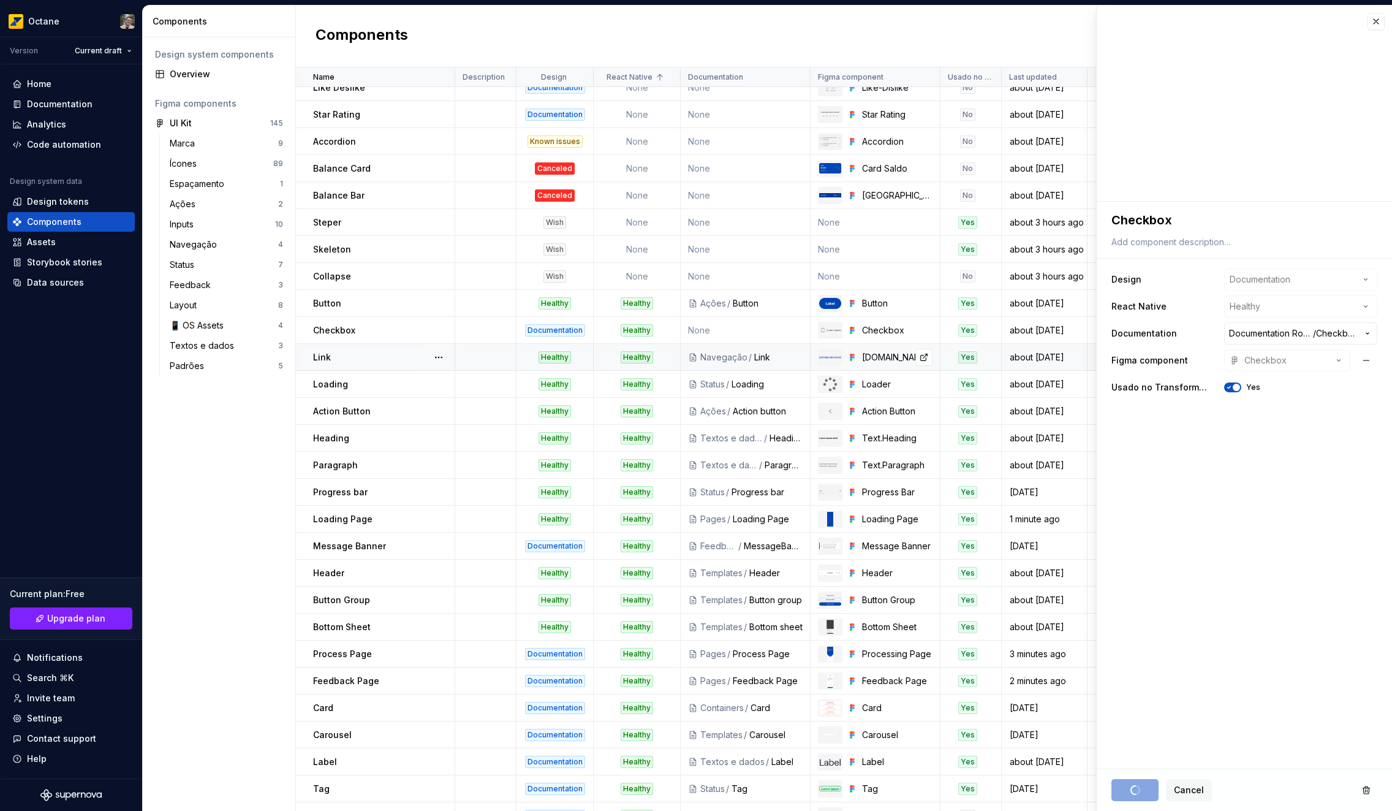
type textarea "*"
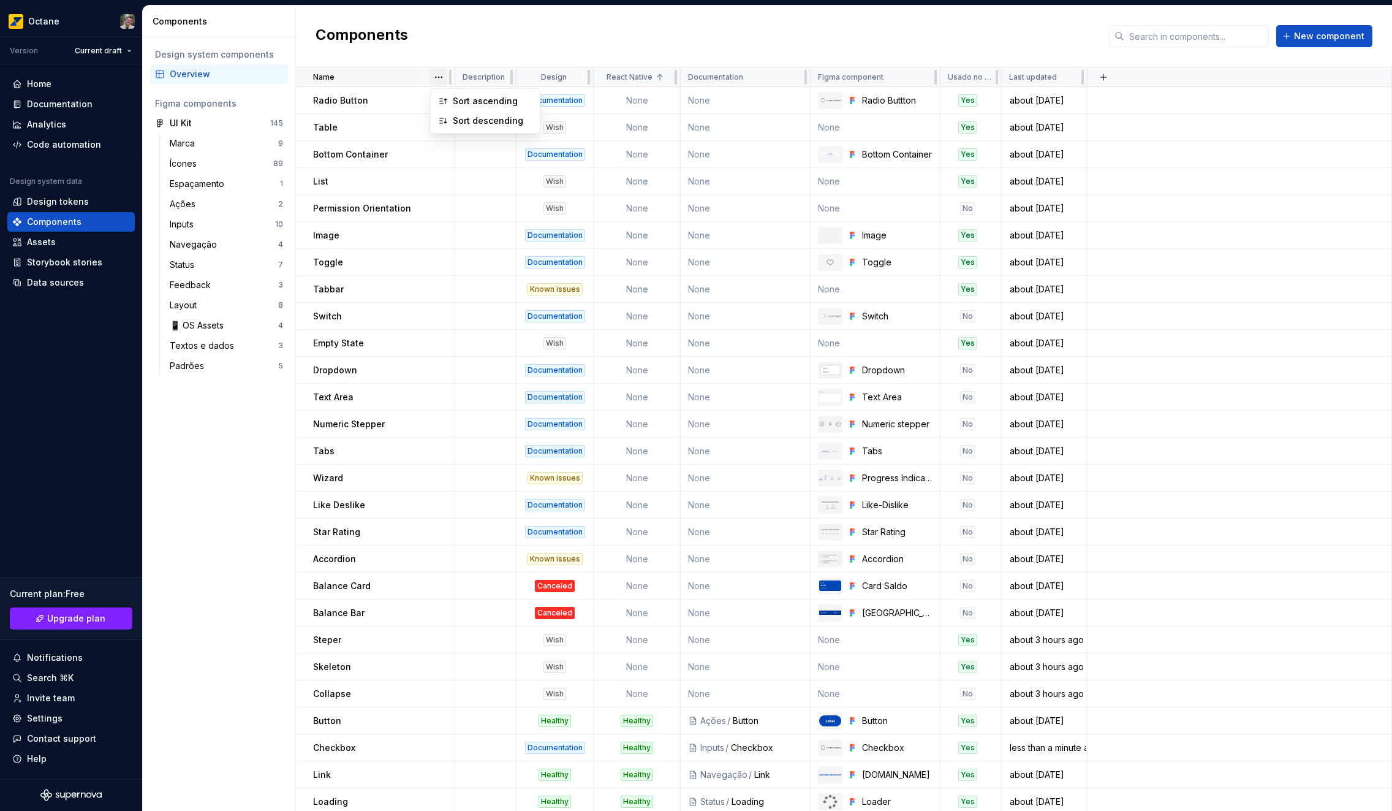
click at [443, 77] on html "Octane Version Current draft Home Documentation Analytics Code automation Desig…" at bounding box center [696, 405] width 1392 height 811
click at [485, 98] on div "Sort ascending" at bounding box center [493, 101] width 80 height 12
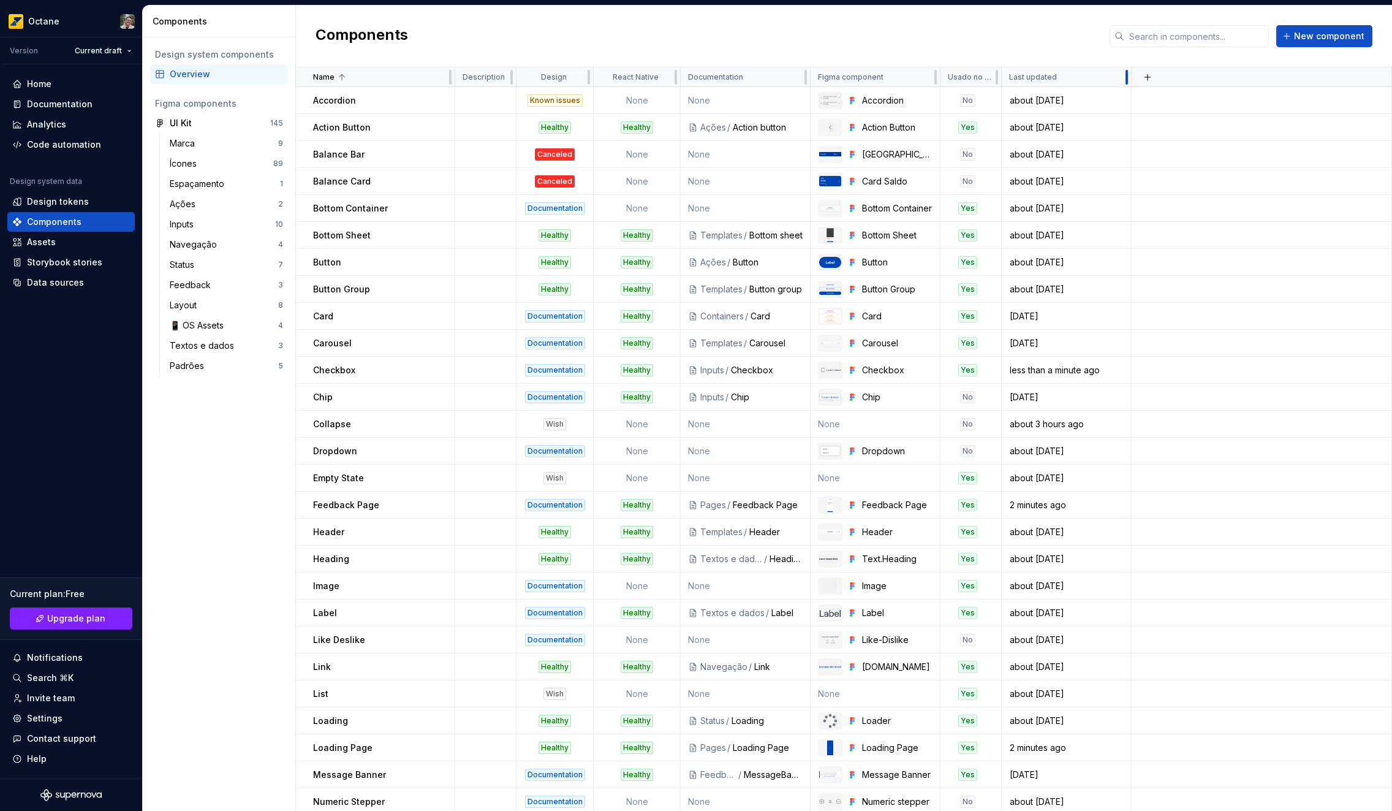
drag, startPoint x: 1086, startPoint y: 75, endPoint x: 1130, endPoint y: 78, distance: 44.3
click at [1130, 78] on div at bounding box center [1127, 77] width 10 height 20
